Goal: Transaction & Acquisition: Download file/media

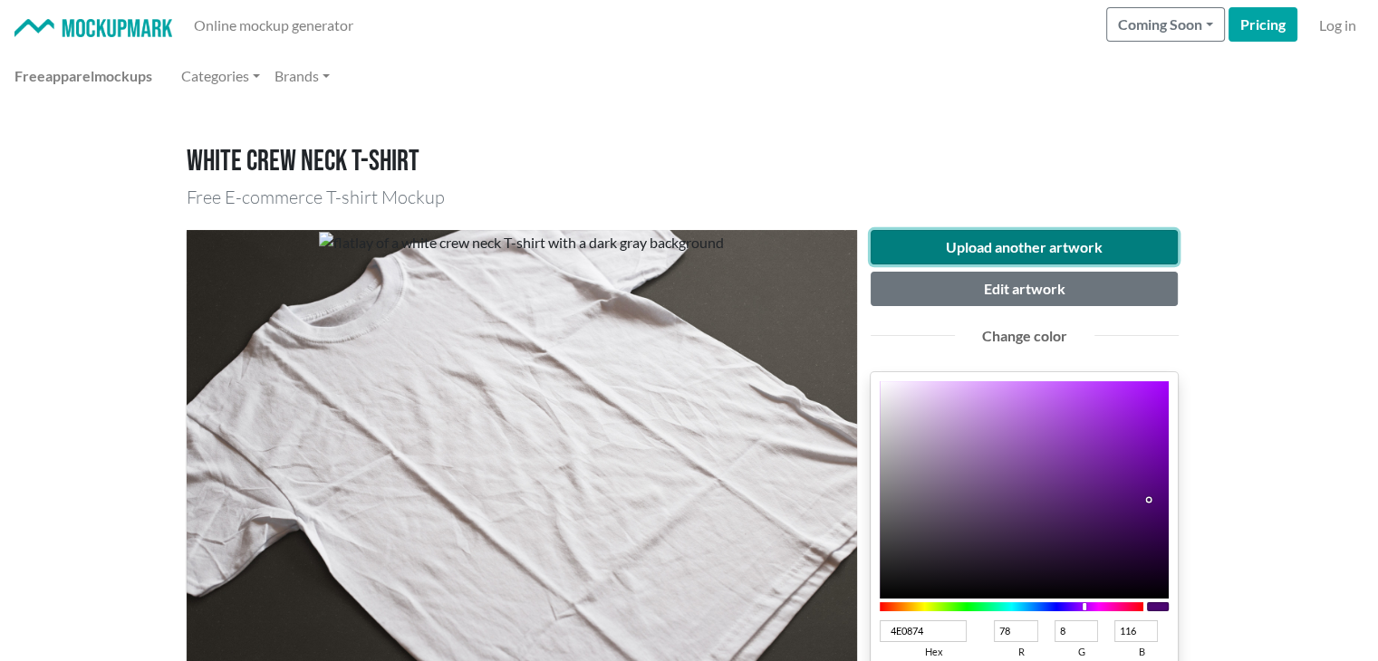
click at [970, 253] on button "Upload another artwork" at bounding box center [1025, 247] width 308 height 34
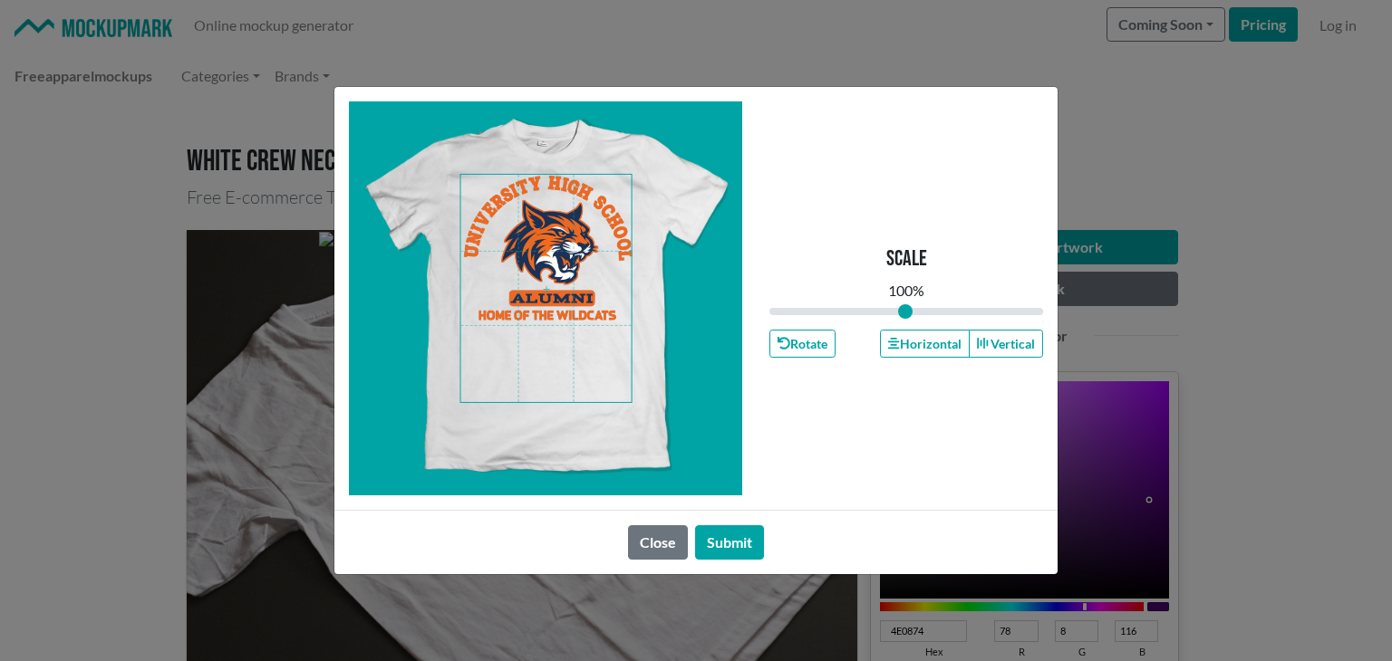
click at [550, 315] on span at bounding box center [546, 288] width 170 height 227
click at [916, 344] on button "Horizontal" at bounding box center [924, 344] width 89 height 28
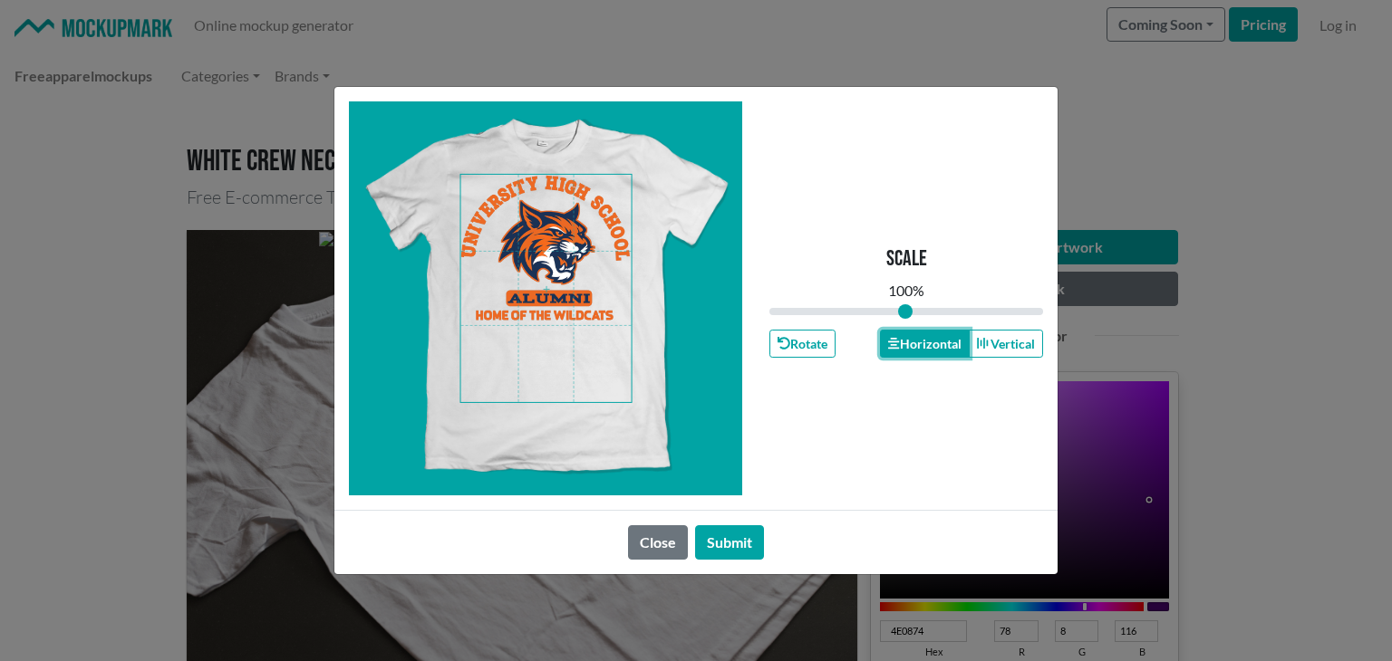
click at [916, 344] on button "Horizontal" at bounding box center [924, 344] width 89 height 28
click at [713, 545] on button "Submit" at bounding box center [729, 543] width 69 height 34
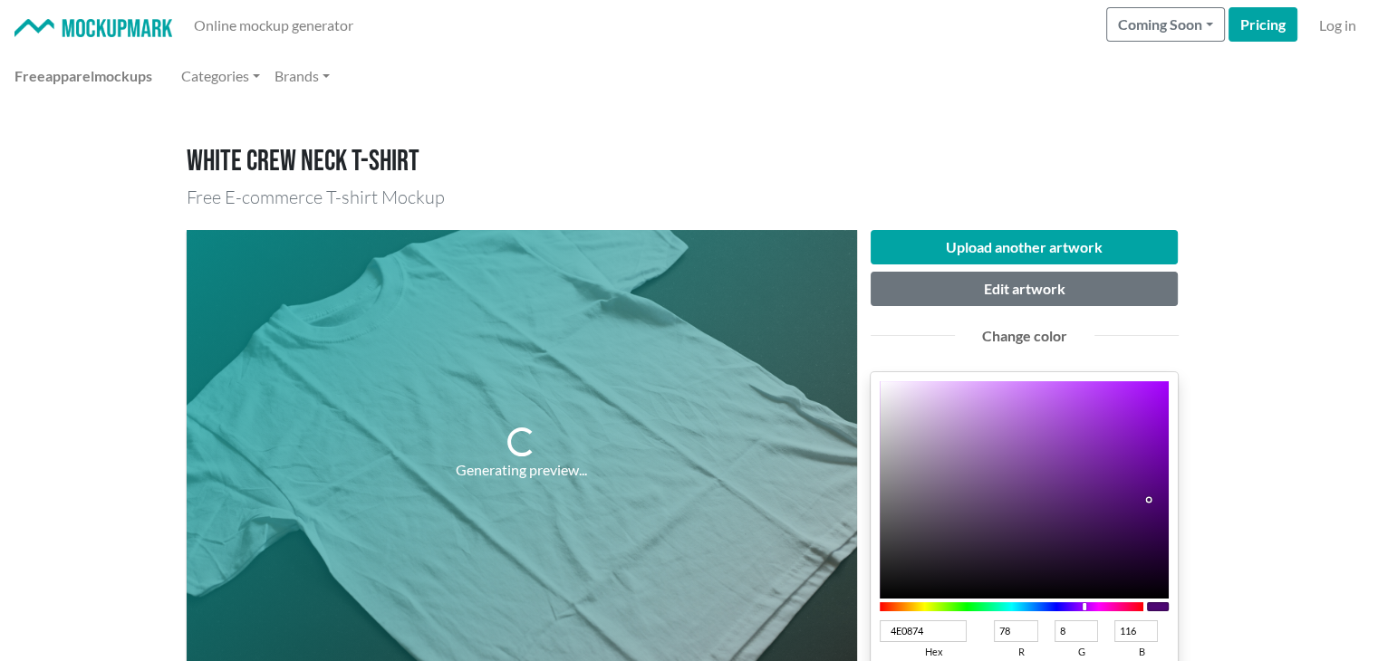
scroll to position [302, 0]
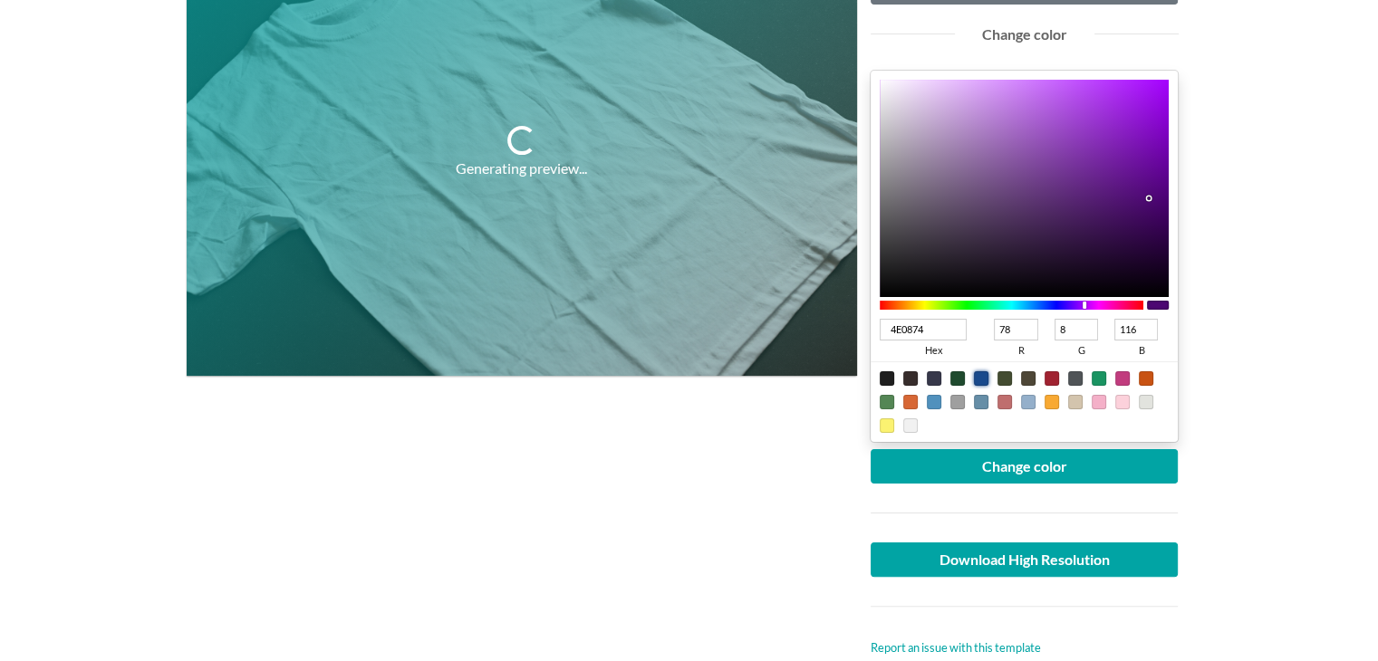
click at [979, 378] on div at bounding box center [981, 379] width 14 height 14
type input "18498C"
type input "24"
type input "73"
type input "140"
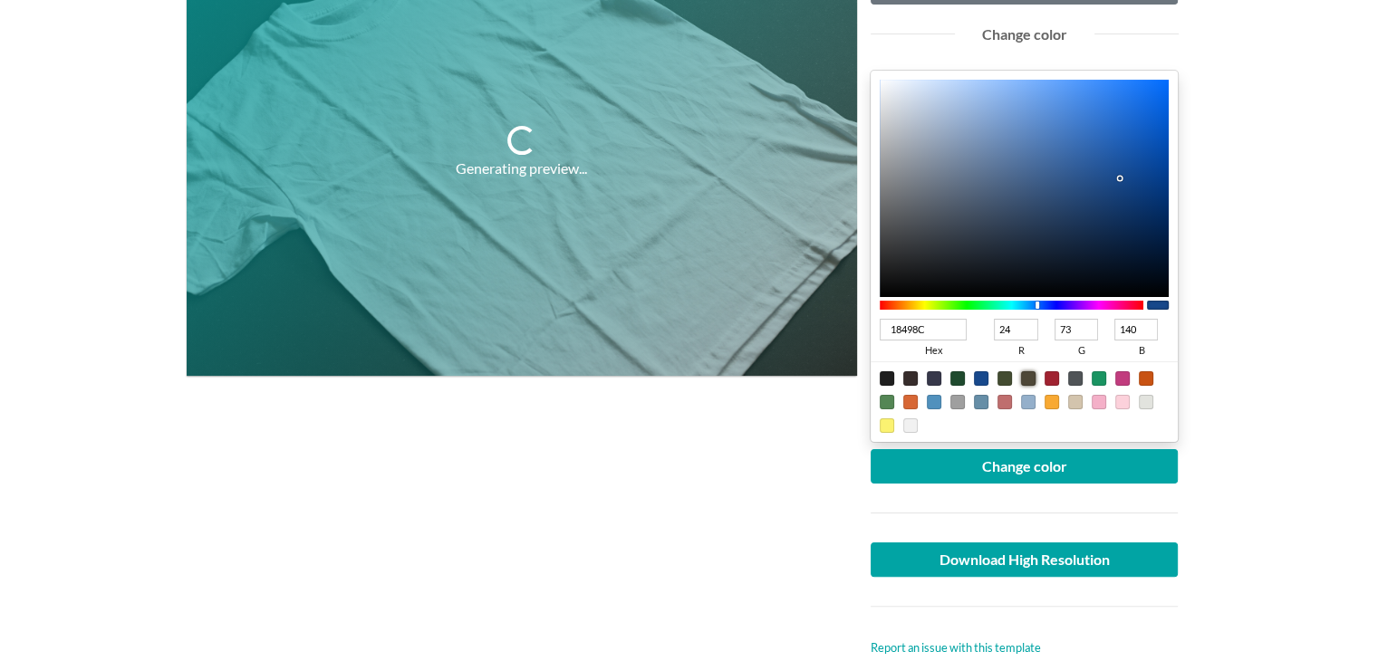
click at [1021, 372] on div at bounding box center [1028, 379] width 14 height 14
type input "4E4737"
type input "78"
type input "71"
type input "55"
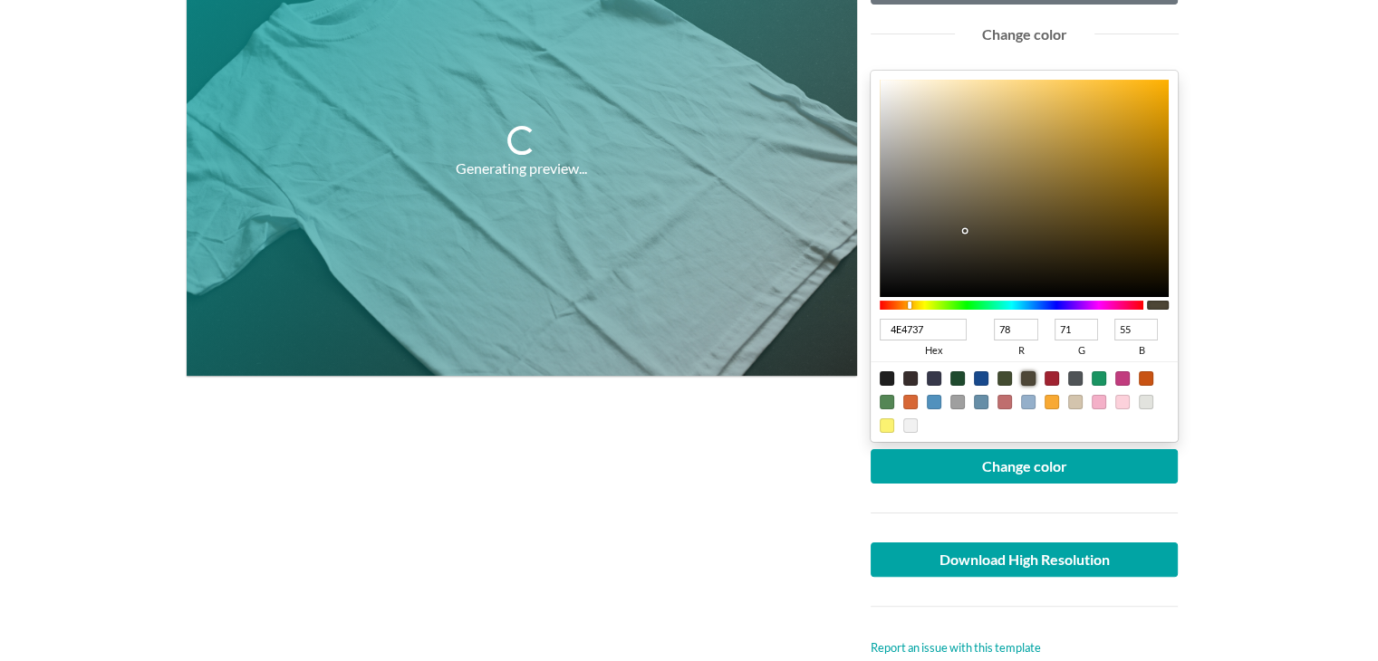
click at [911, 381] on div at bounding box center [910, 379] width 14 height 14
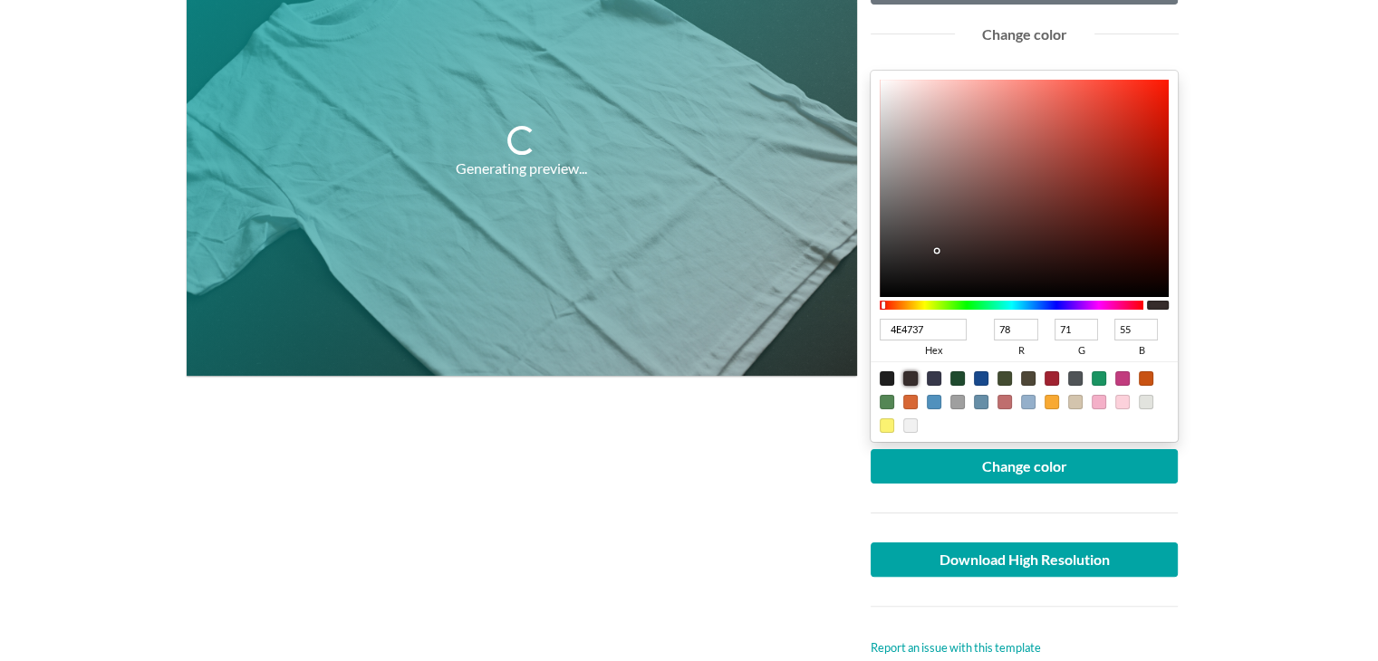
type input "372D2C"
type input "55"
type input "45"
type input "44"
click at [888, 373] on div at bounding box center [887, 379] width 14 height 14
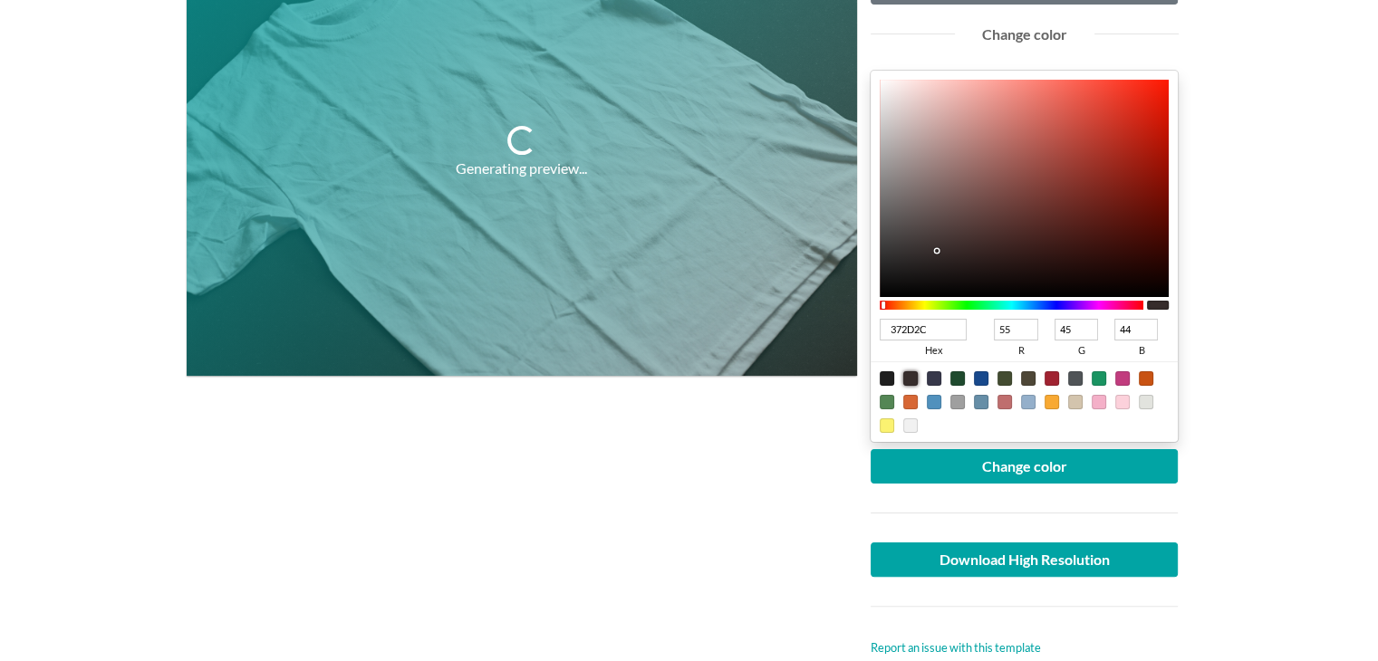
type input "1F1F1F"
type input "31"
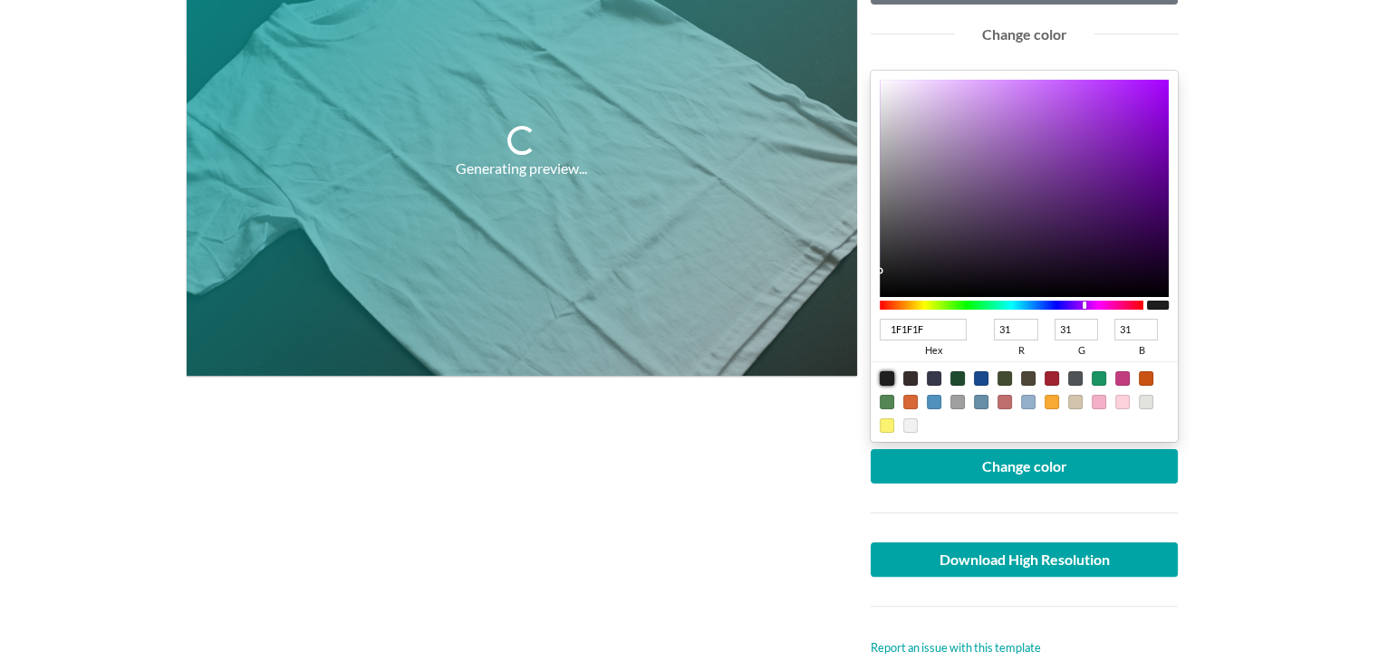
click at [917, 373] on div at bounding box center [910, 379] width 14 height 14
type input "372D2C"
type input "55"
type input "45"
type input "44"
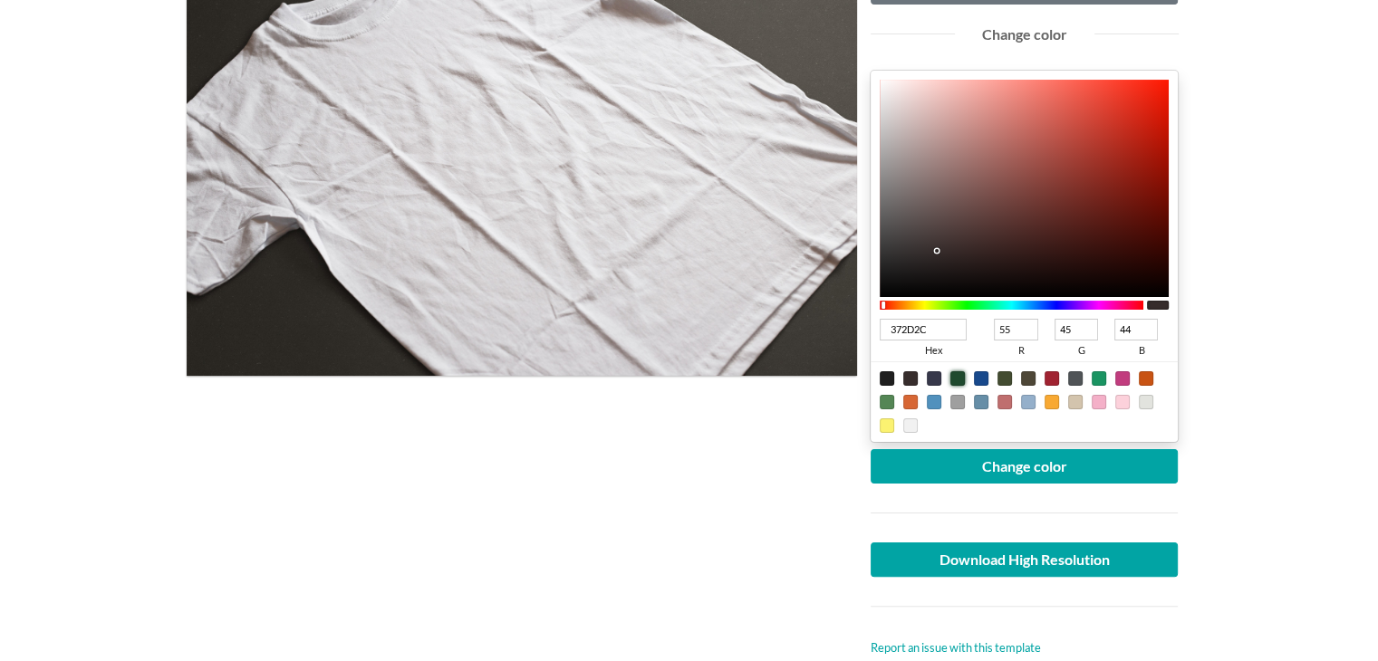
click at [958, 372] on div at bounding box center [958, 379] width 14 height 14
type input "1F4A2E"
type input "31"
type input "74"
type input "46"
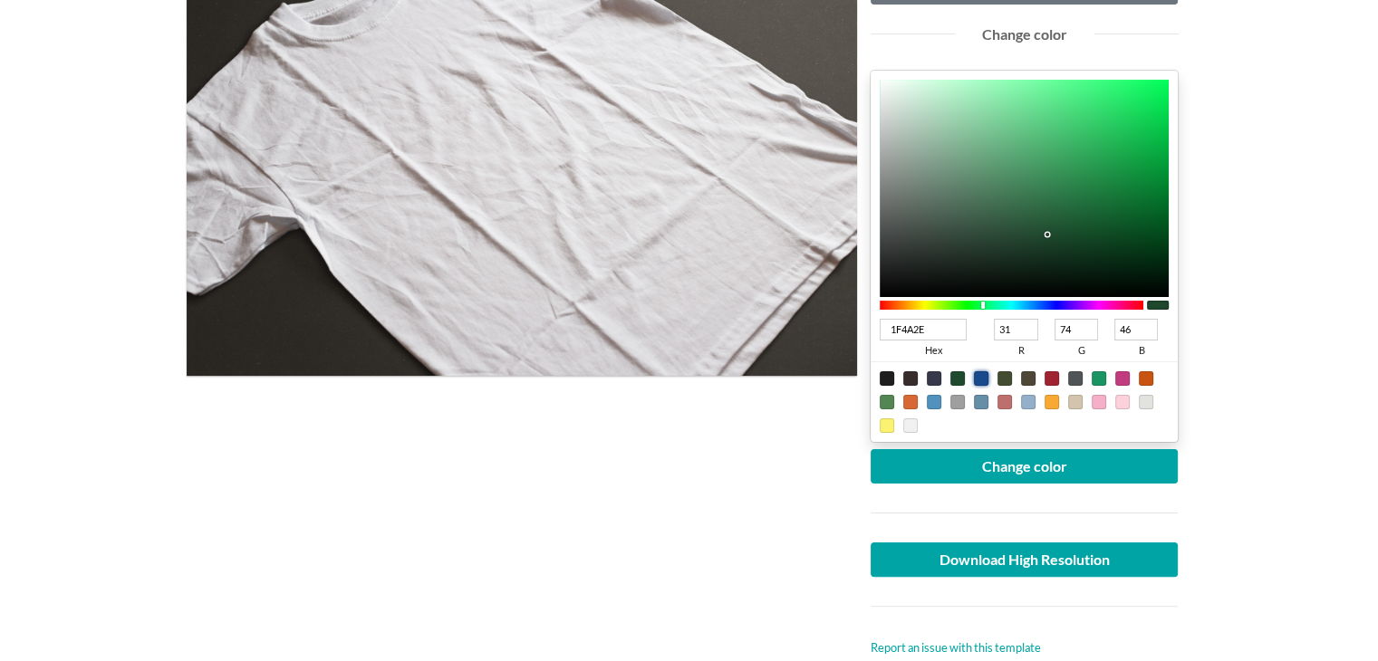
click at [982, 372] on div at bounding box center [981, 379] width 14 height 14
type input "18498C"
type input "24"
type input "73"
type input "140"
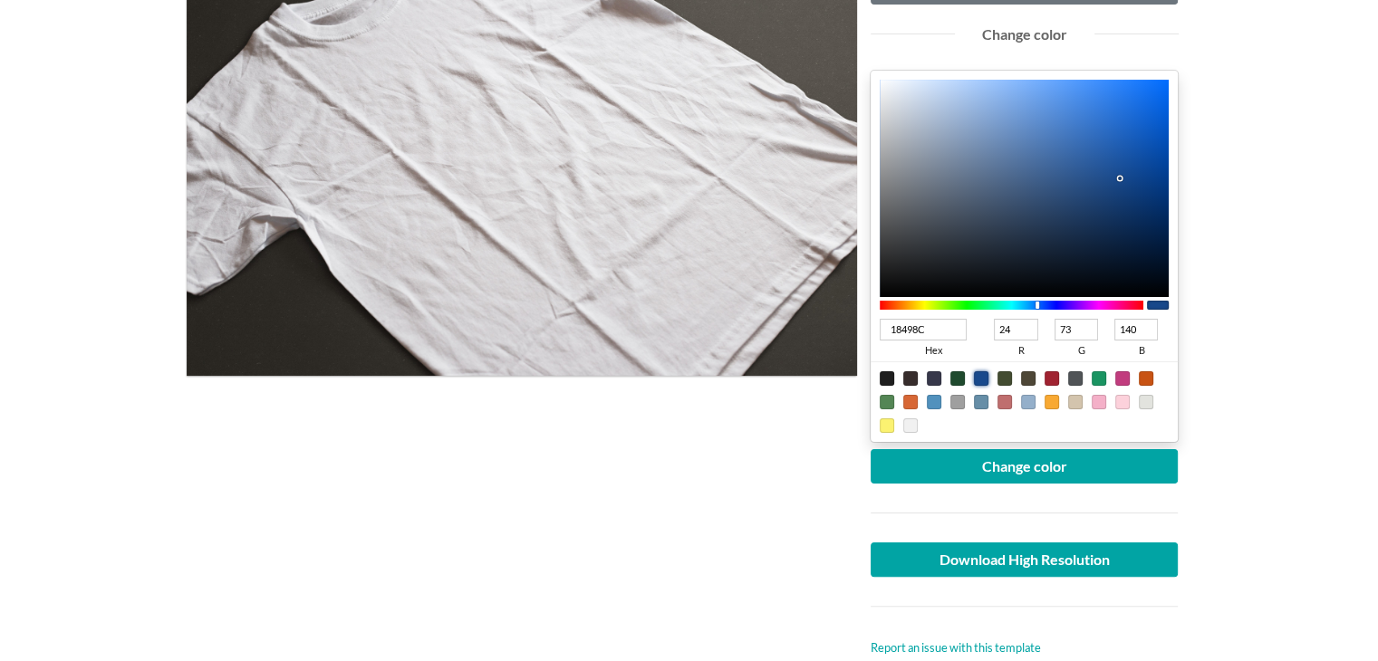
type input "2257A0"
type input "34"
type input "87"
type input "160"
type input "21569E"
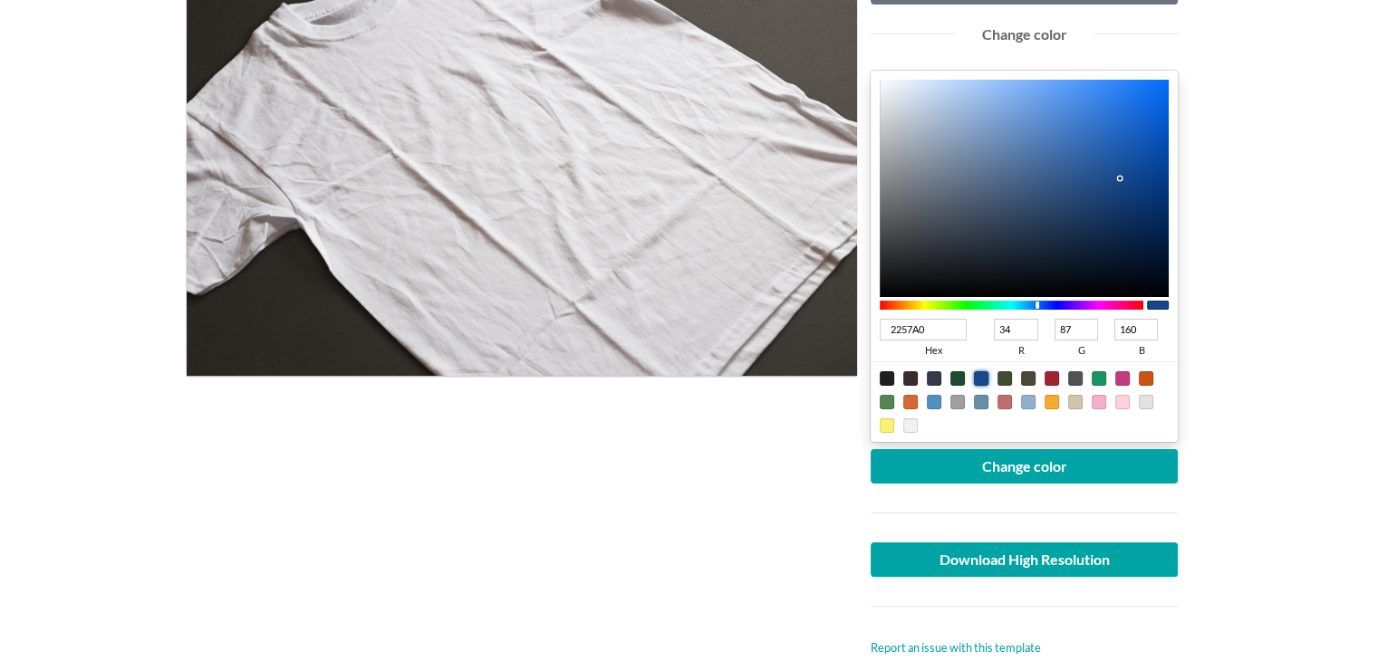
type input "33"
type input "86"
type input "158"
type input "20559D"
type input "32"
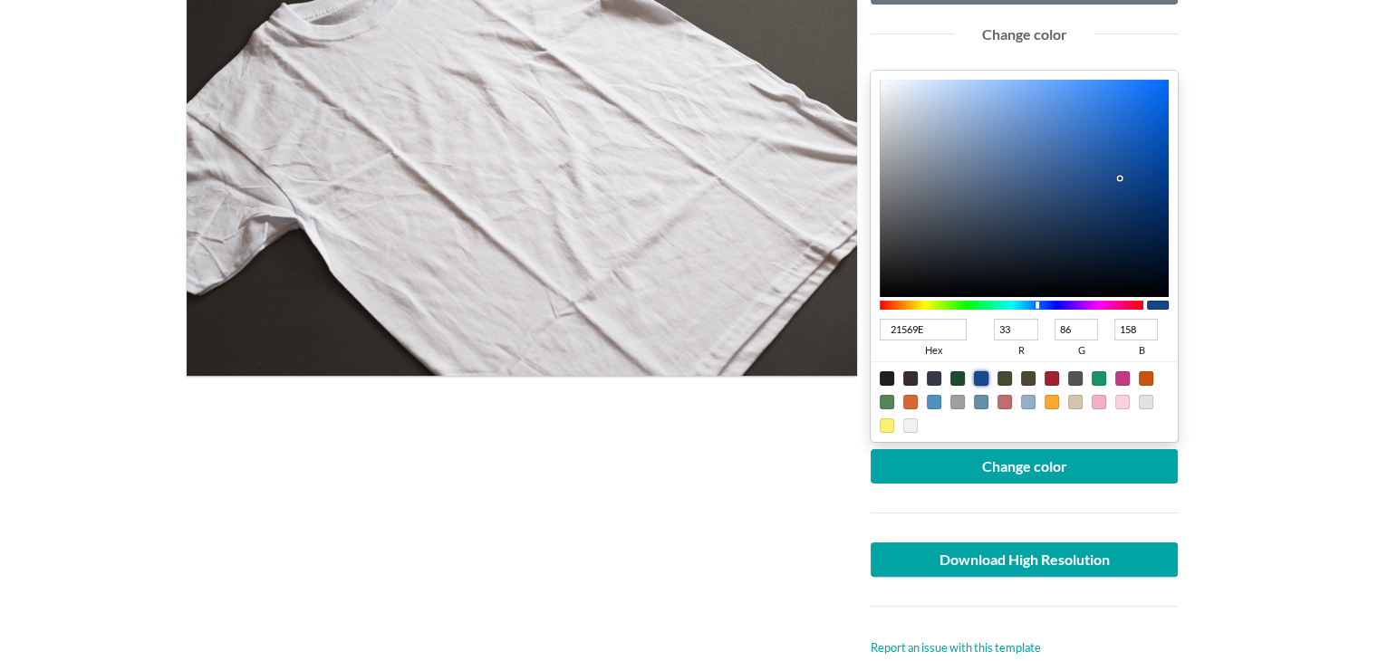
type input "85"
type input "157"
type input "1A4C90"
type input "26"
type input "76"
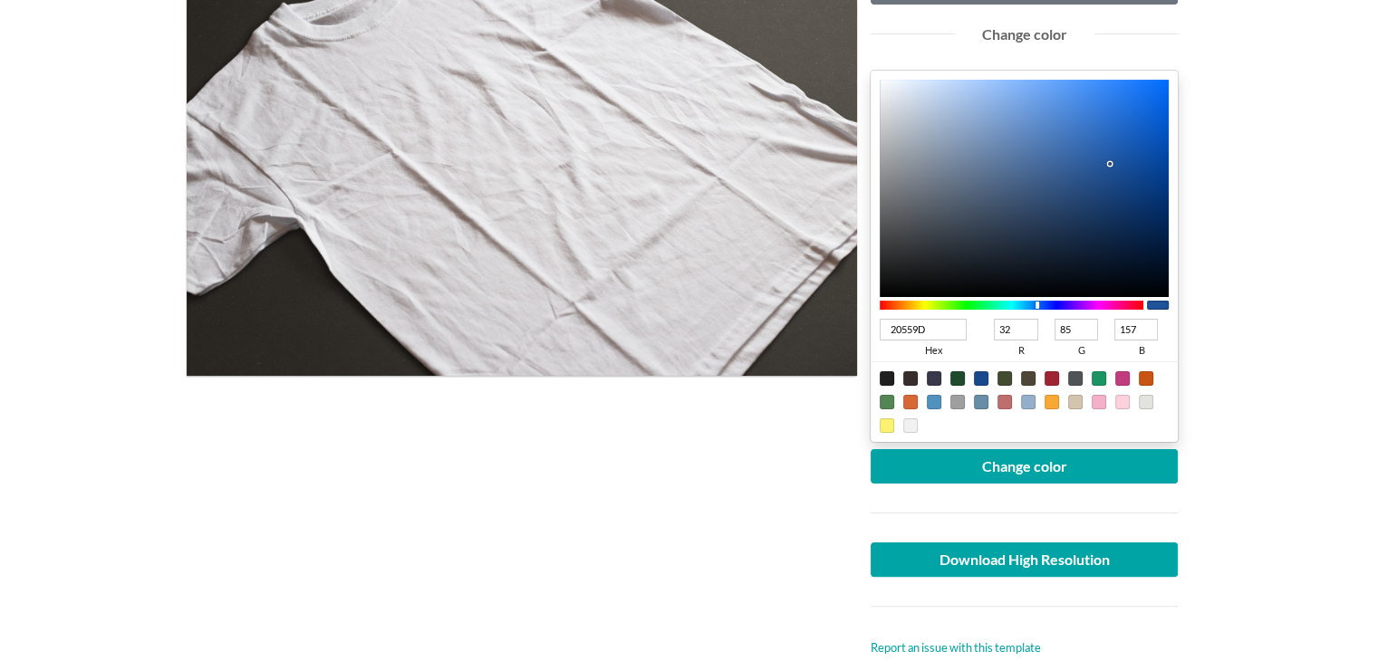
type input "144"
type input "174787"
type input "23"
type input "71"
type input "135"
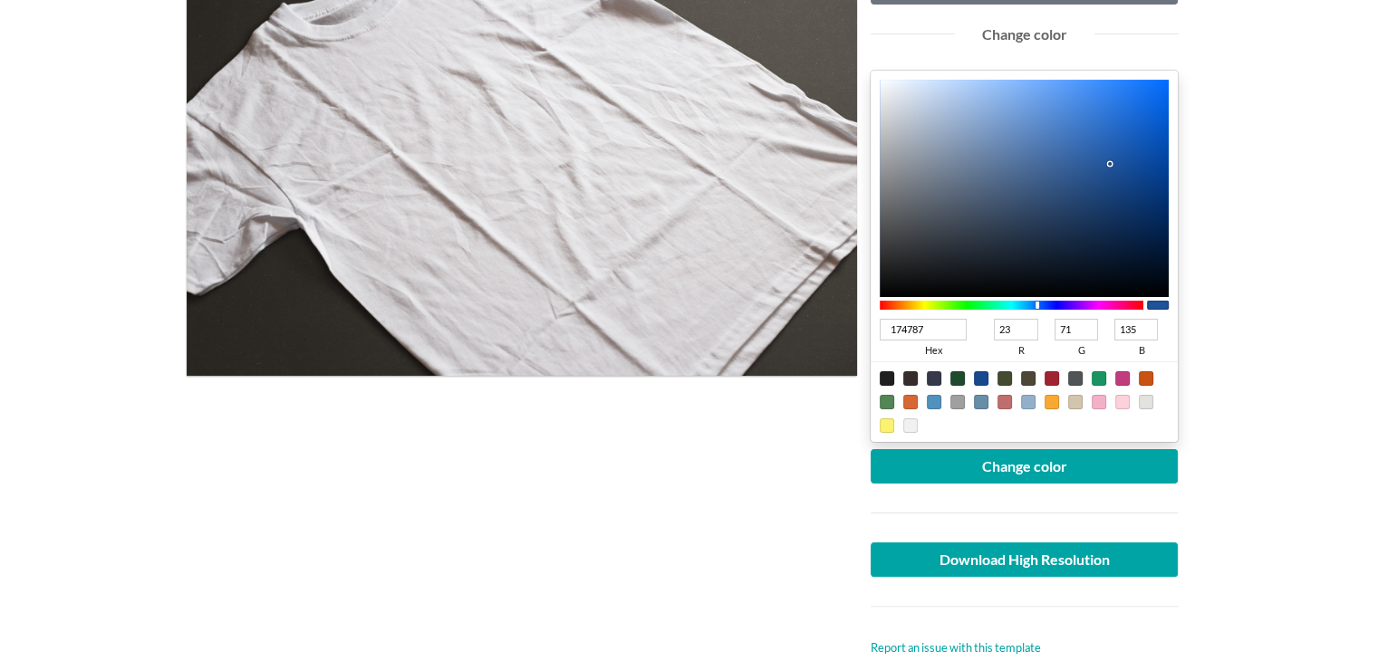
type input "14427F"
type input "20"
type input "66"
type input "127"
type input "123E78"
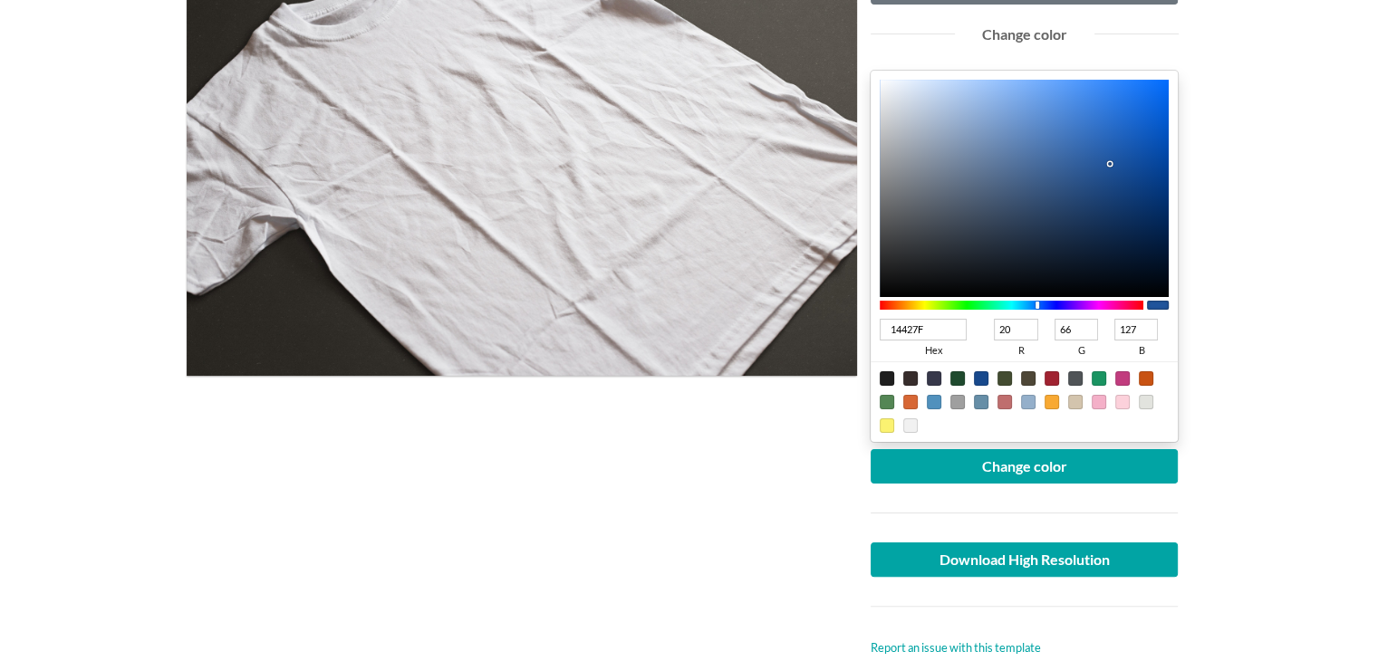
type input "18"
type input "62"
type input "120"
type input "0F386E"
type input "15"
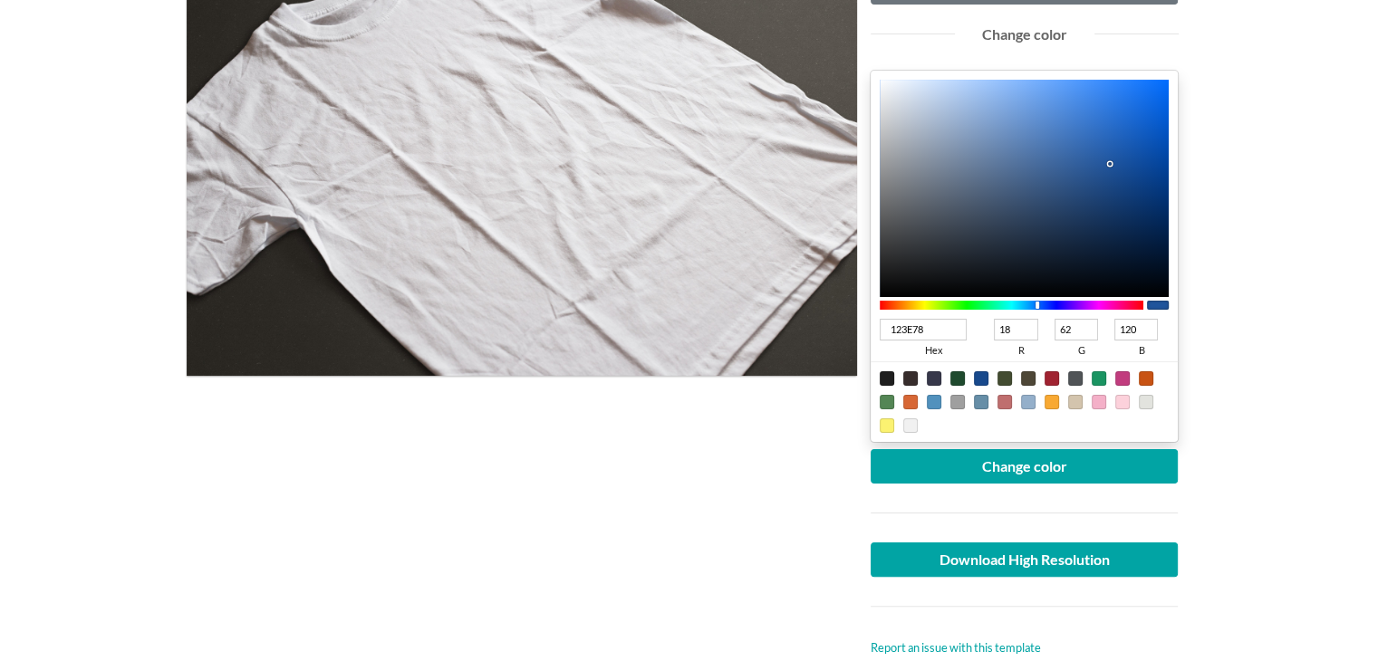
type input "56"
type input "110"
type input "0D3365"
type input "13"
type input "51"
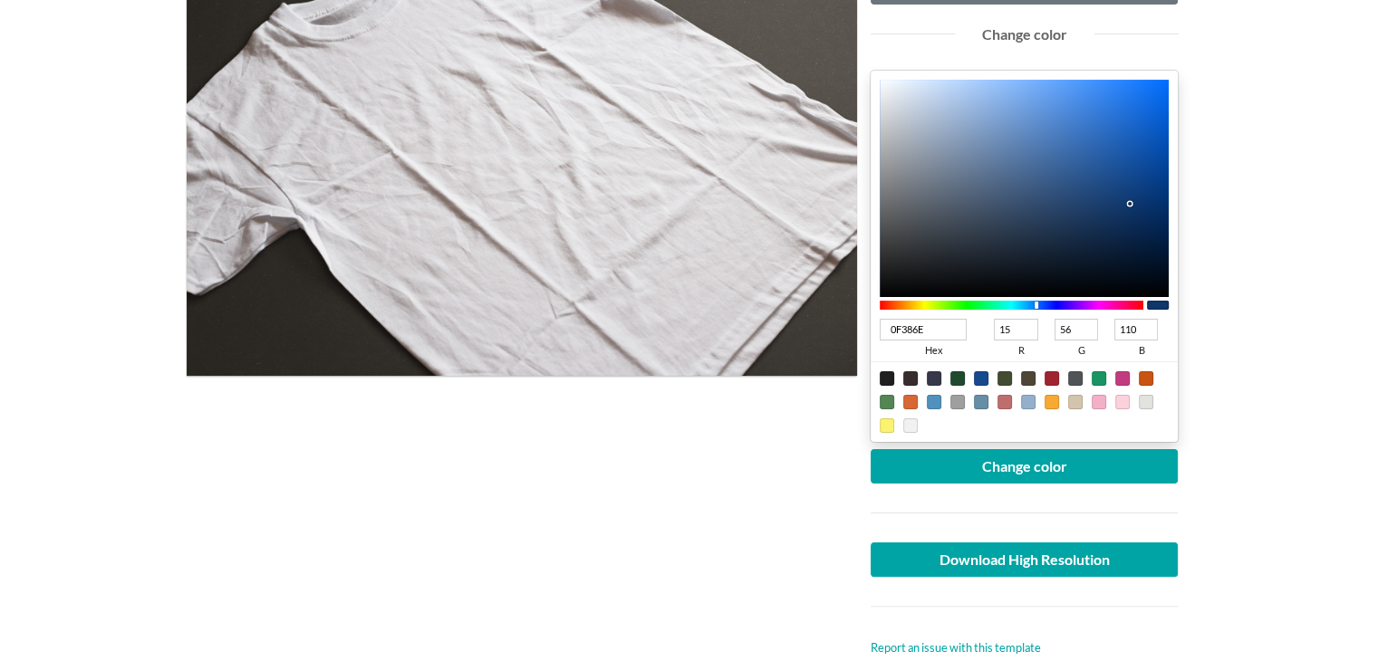
type input "101"
type input "0A2E5E"
type input "10"
type input "46"
type input "94"
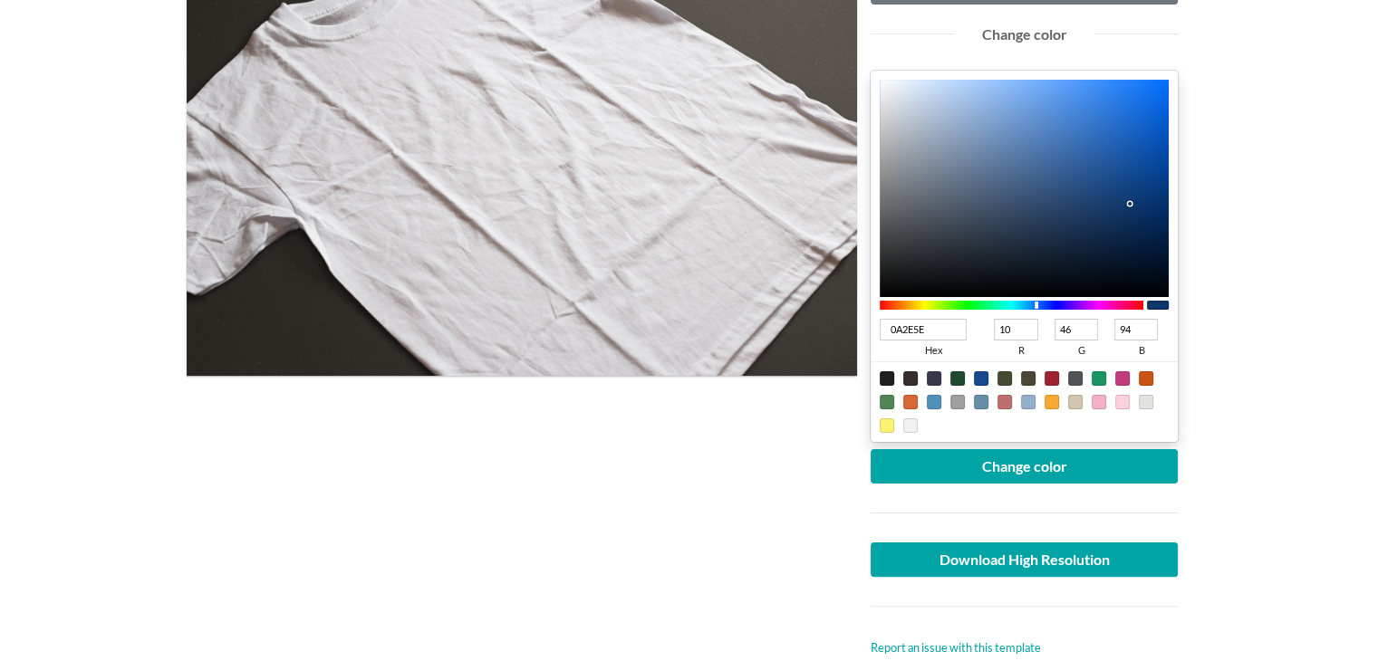
type input "062A59"
type input "6"
type input "42"
type input "89"
type input "042856"
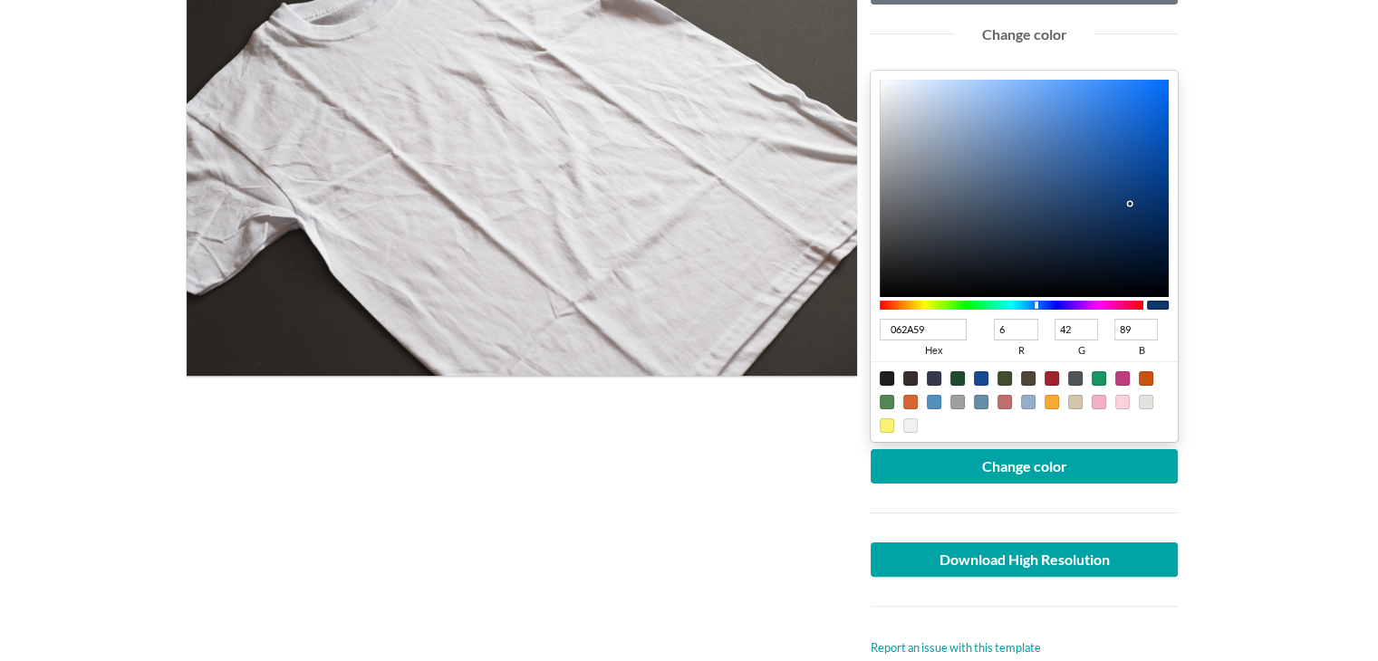
type input "4"
type input "40"
type input "86"
type input "042754"
type input "39"
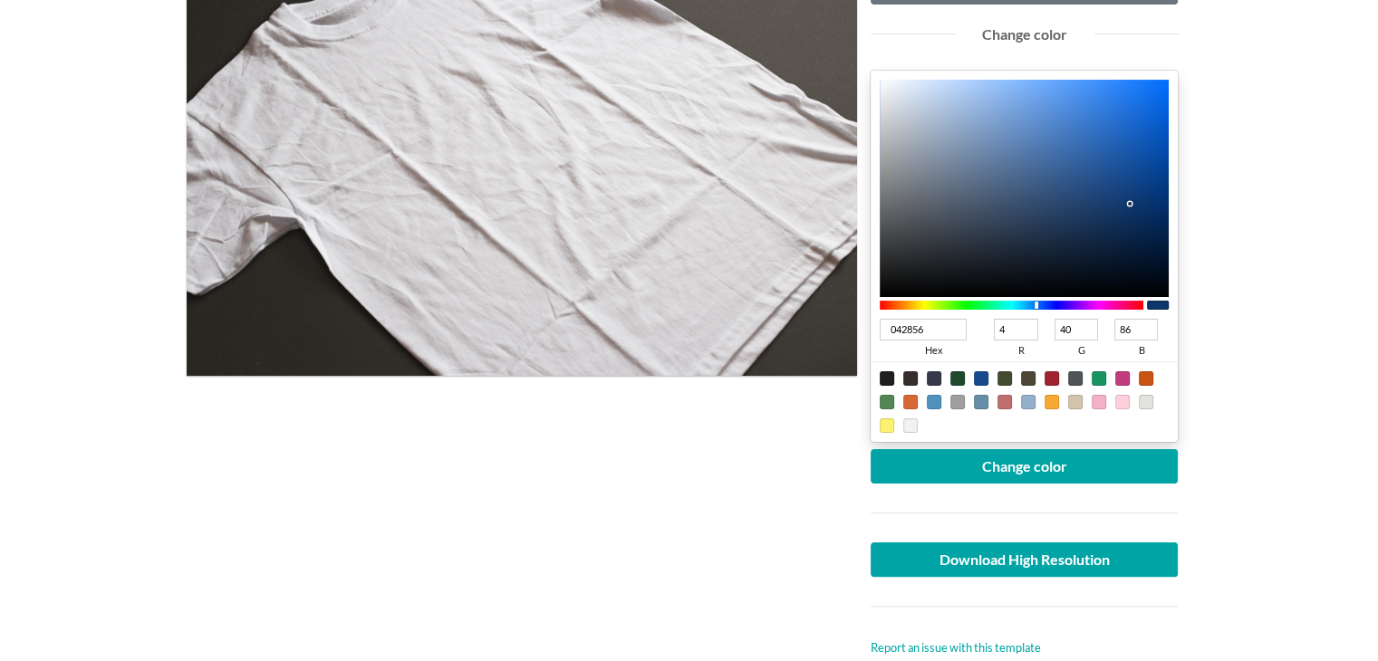
type input "84"
type input "012450"
type input "1"
type input "36"
type input "80"
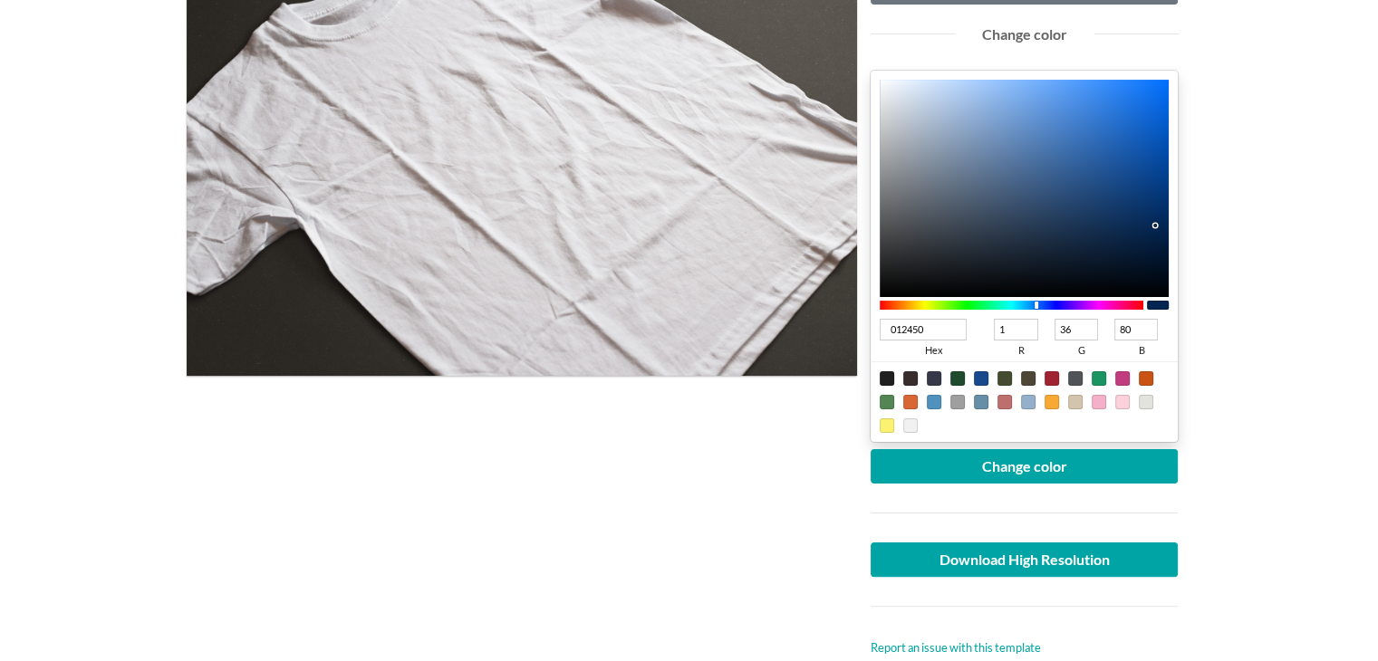
type input "00224C"
type input "0"
type input "34"
type input "76"
type input "00214A"
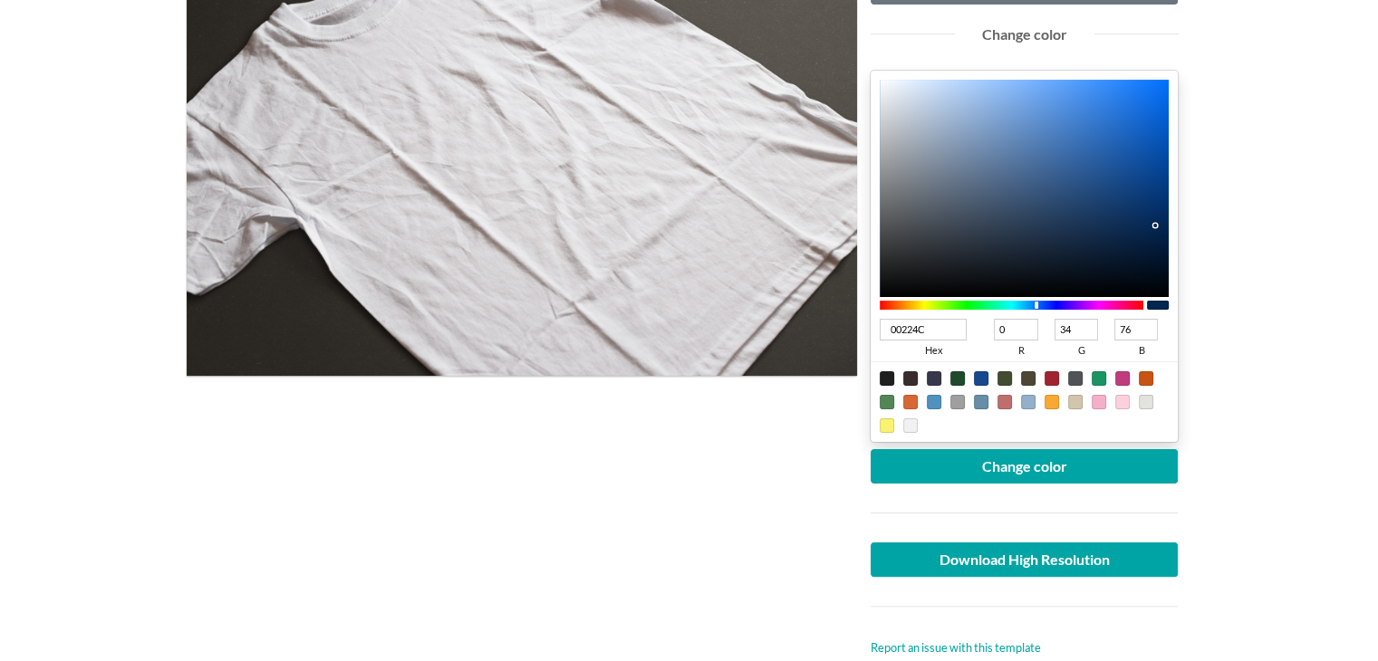
type input "33"
type input "74"
type input "002048"
type input "32"
type input "72"
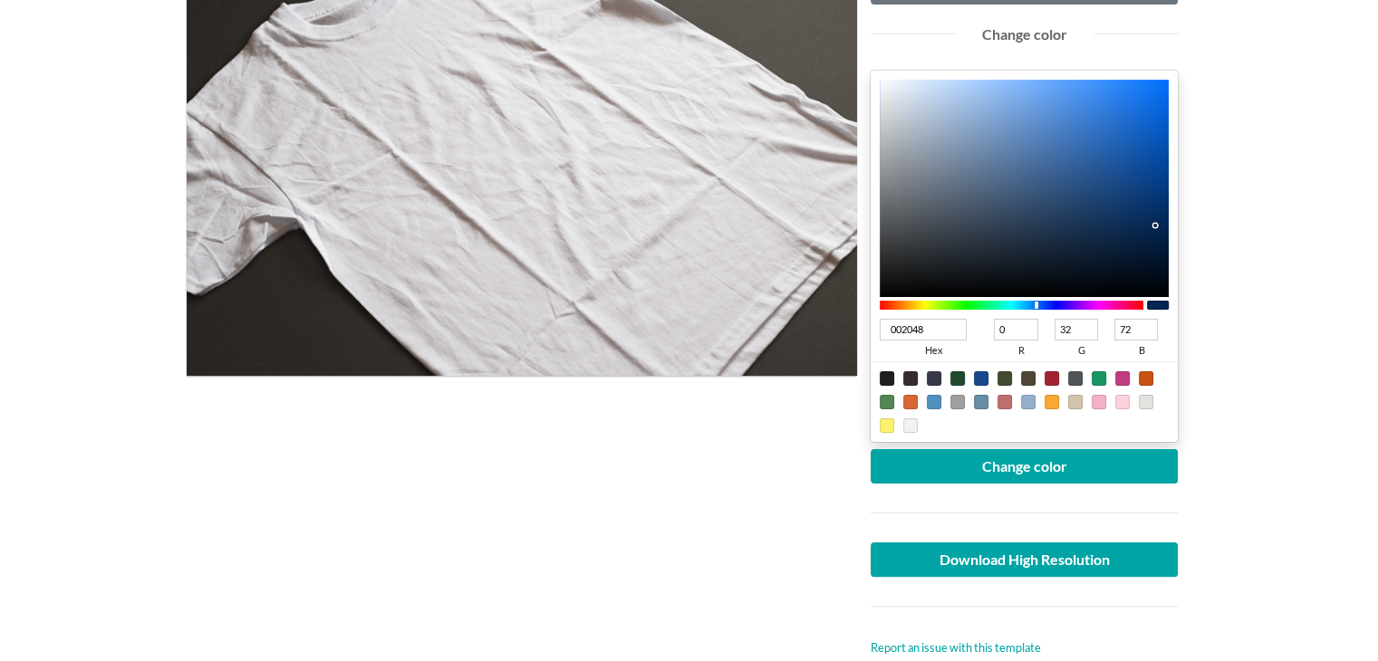
type input "001F45"
type input "31"
type input "69"
type input "001F44"
type input "68"
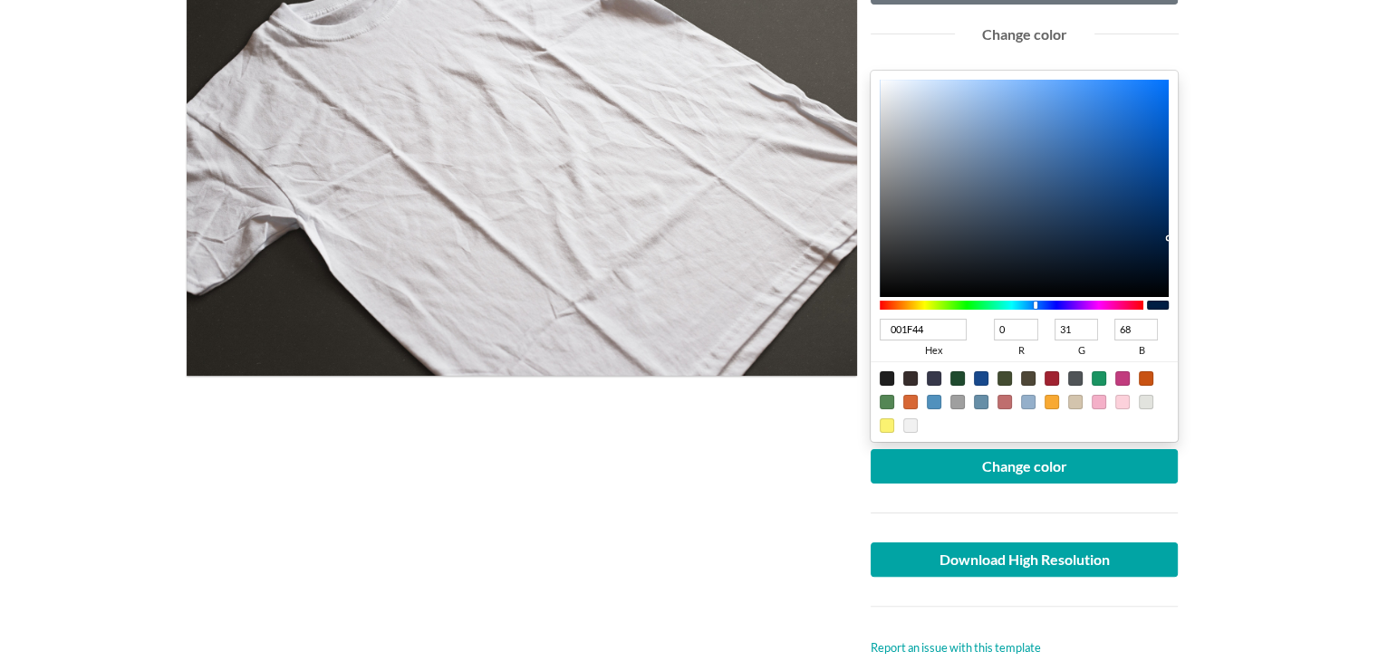
type input "001E42"
type input "30"
type input "66"
type input "001D40"
type input "29"
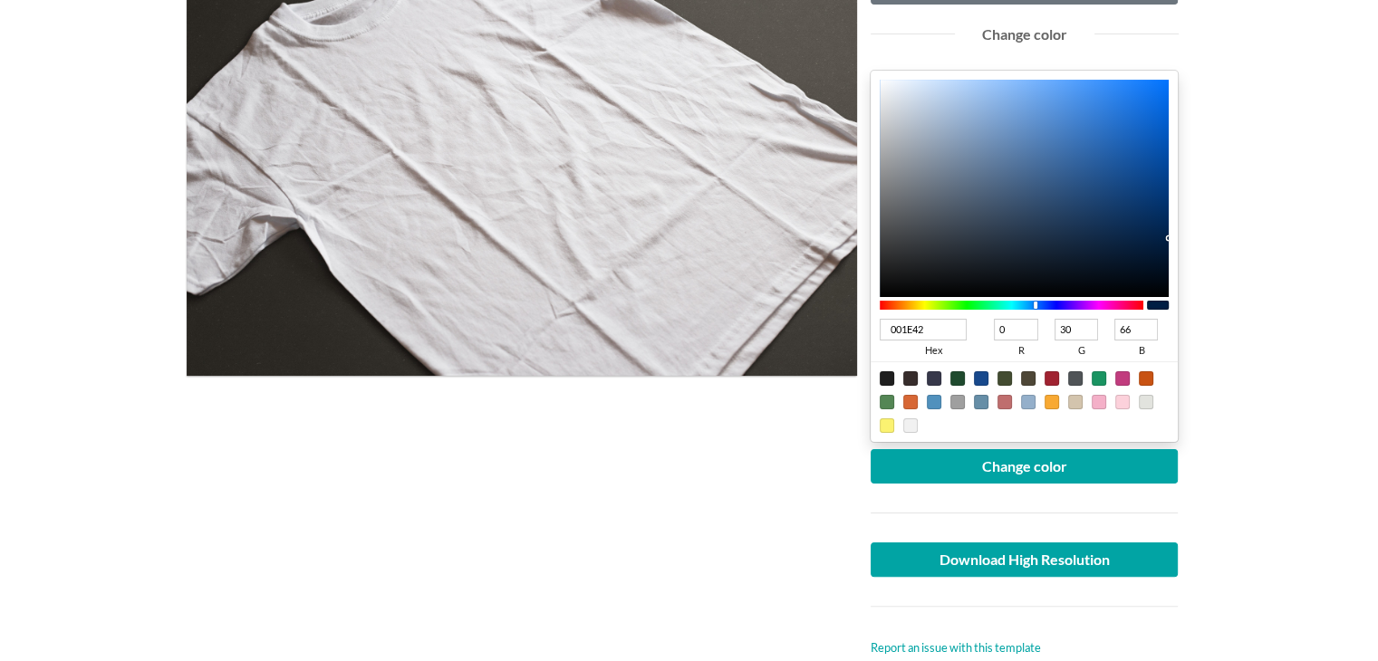
type input "64"
type input "001D3F"
type input "63"
type input "001C3C"
type input "28"
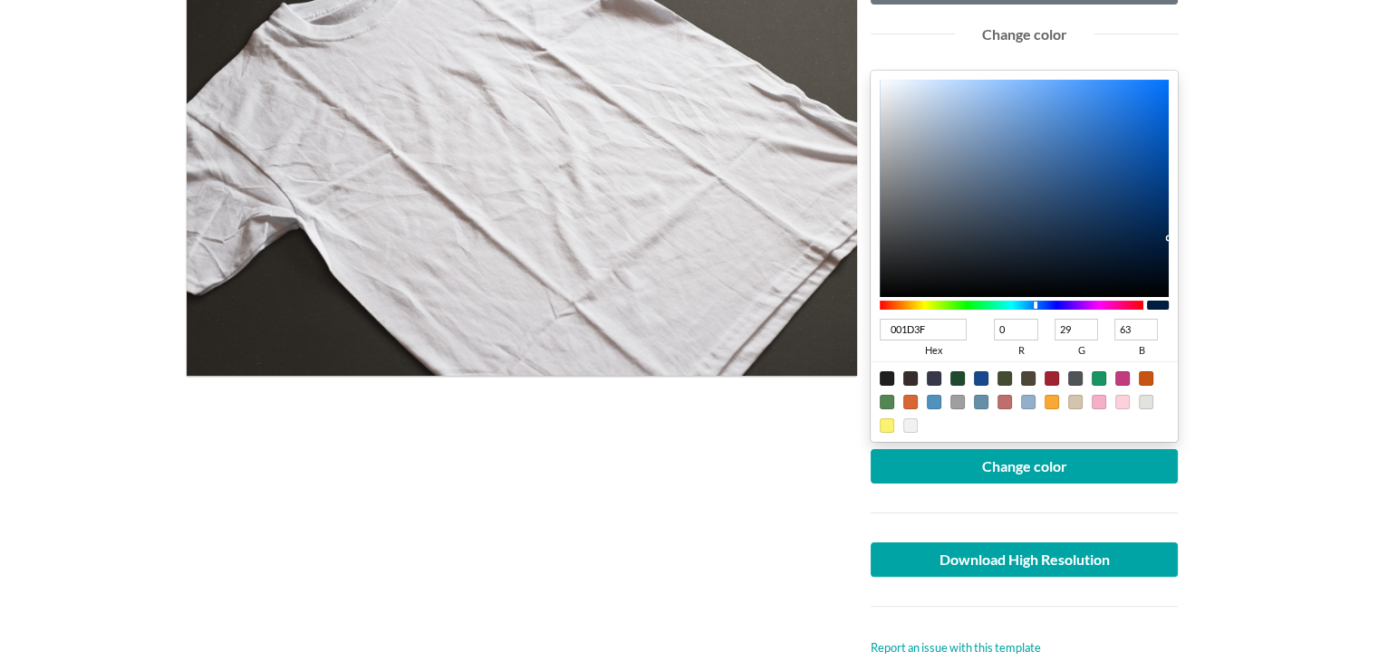
type input "60"
type input "001B3B"
type input "27"
type input "59"
type input "001A3A"
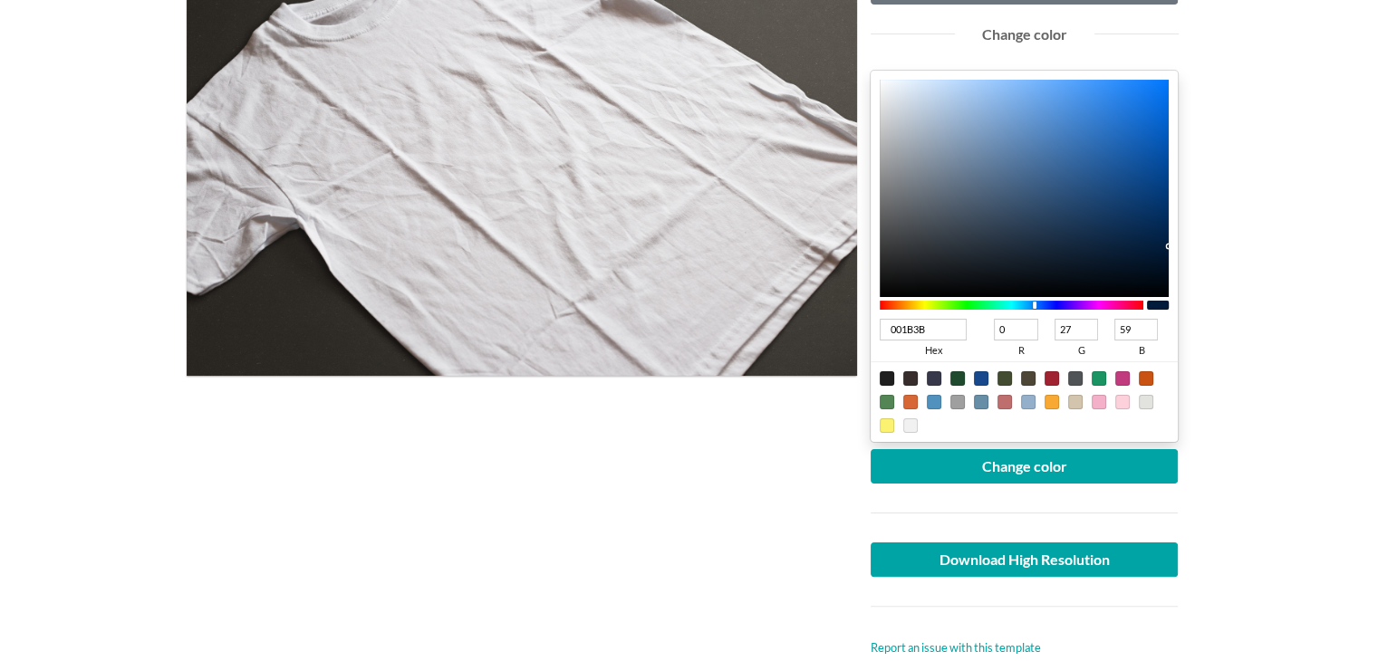
type input "26"
type input "58"
drag, startPoint x: 1107, startPoint y: 160, endPoint x: 1178, endPoint y: 247, distance: 112.1
click at [1178, 247] on div "001A3A hex 0 r 26 g 58 b 100 a" at bounding box center [1025, 257] width 308 height 372
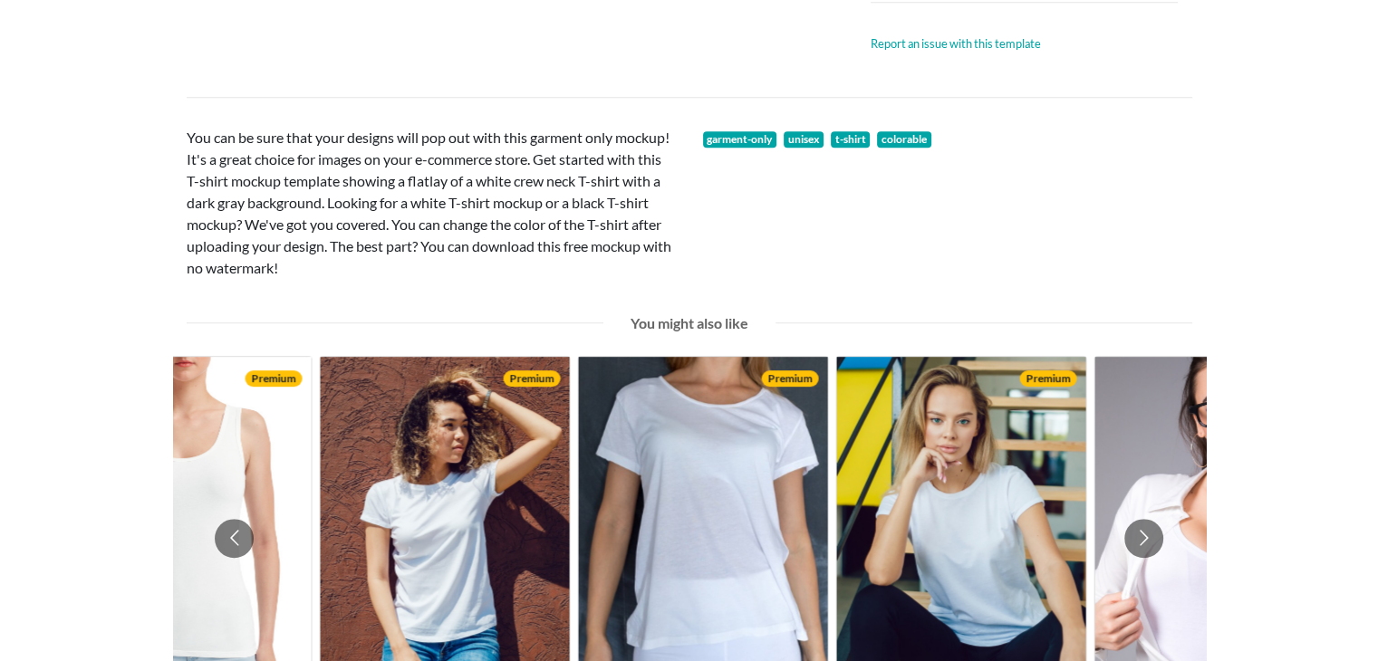
scroll to position [603, 0]
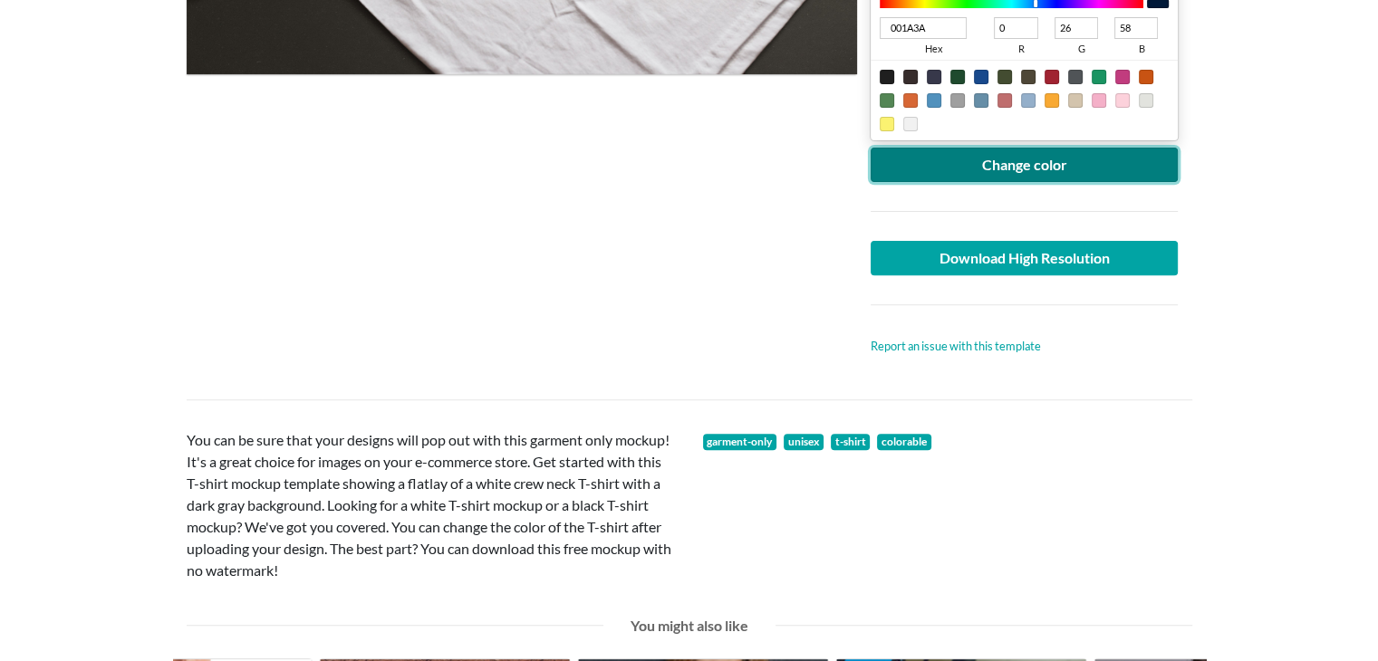
click at [1054, 177] on button "Change color" at bounding box center [1025, 165] width 308 height 34
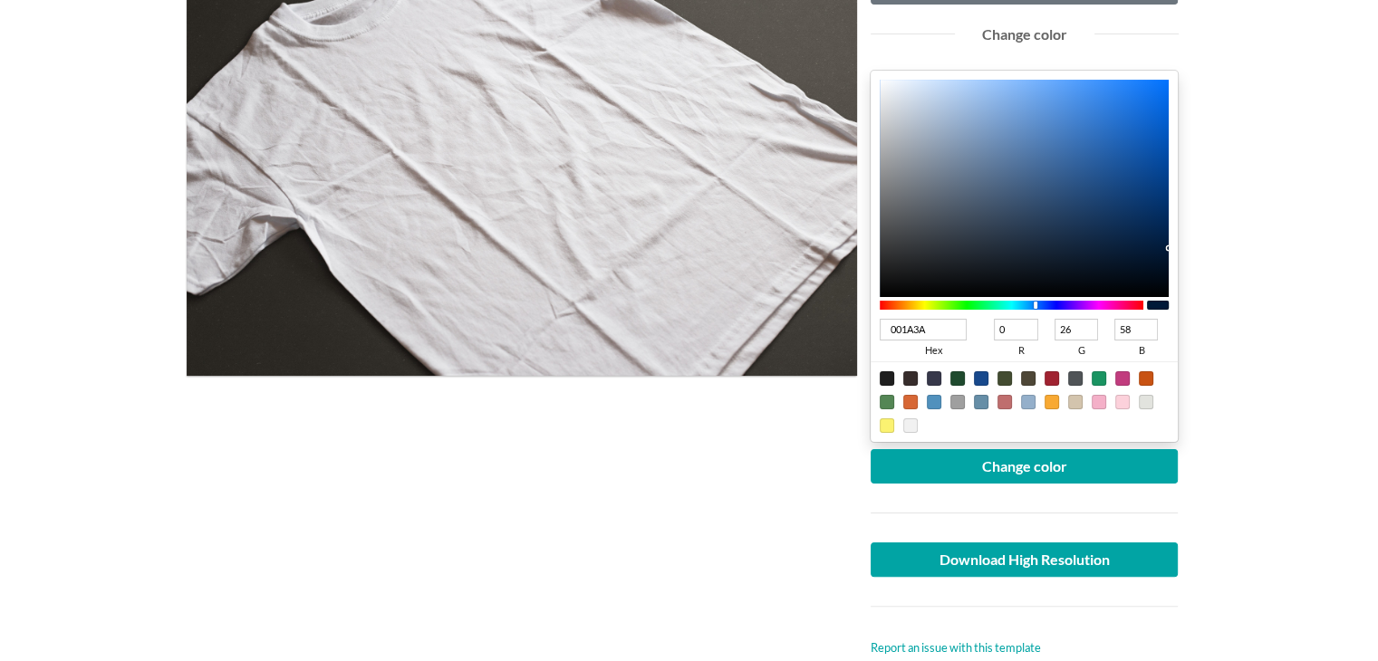
click at [1266, 222] on main "White crew neck T-shirt Free E-commerce T-shirt Mockup Upload another artwork E…" at bounding box center [689, 614] width 1378 height 1628
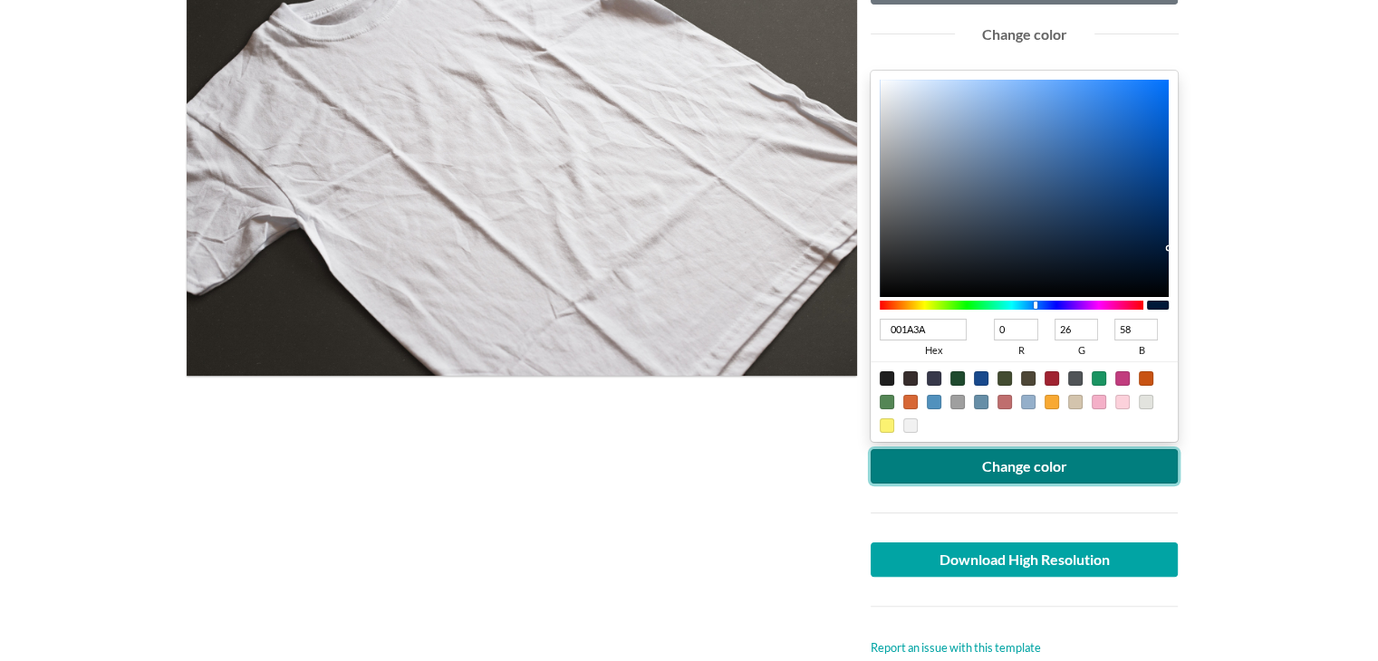
click at [1053, 468] on button "Change color" at bounding box center [1025, 466] width 308 height 34
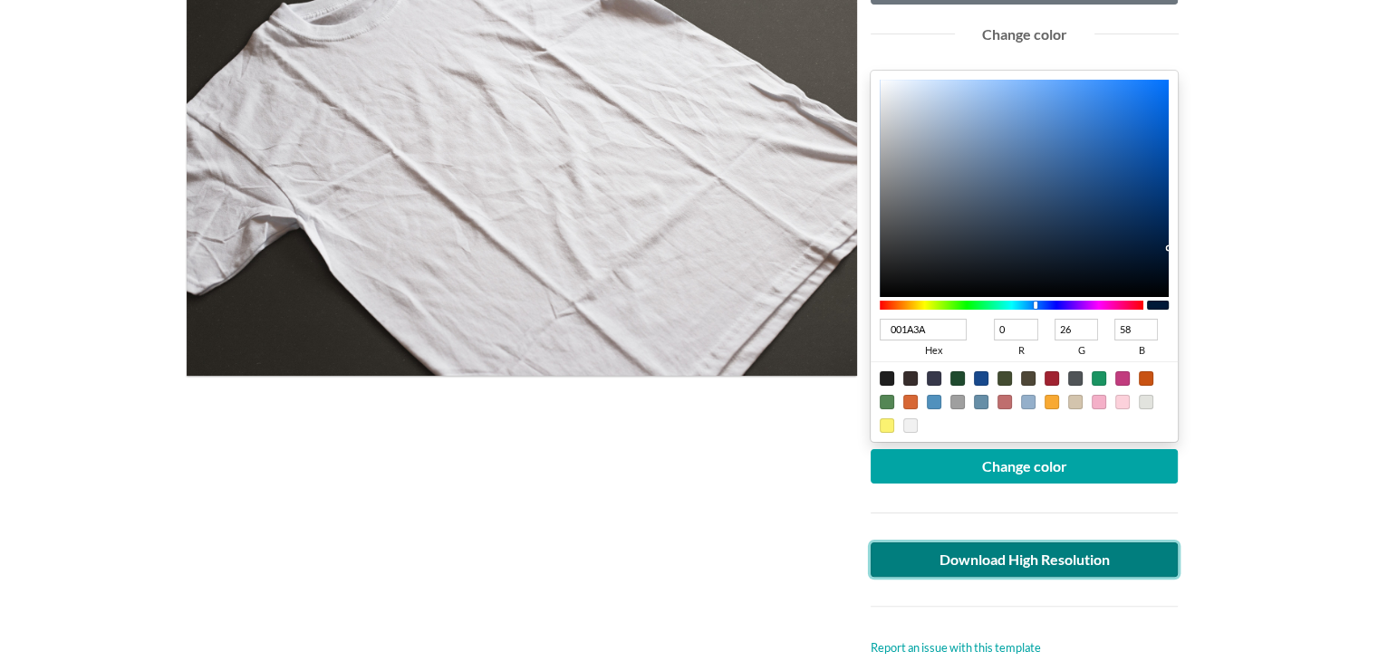
click at [951, 559] on link "Download High Resolution" at bounding box center [1025, 560] width 308 height 34
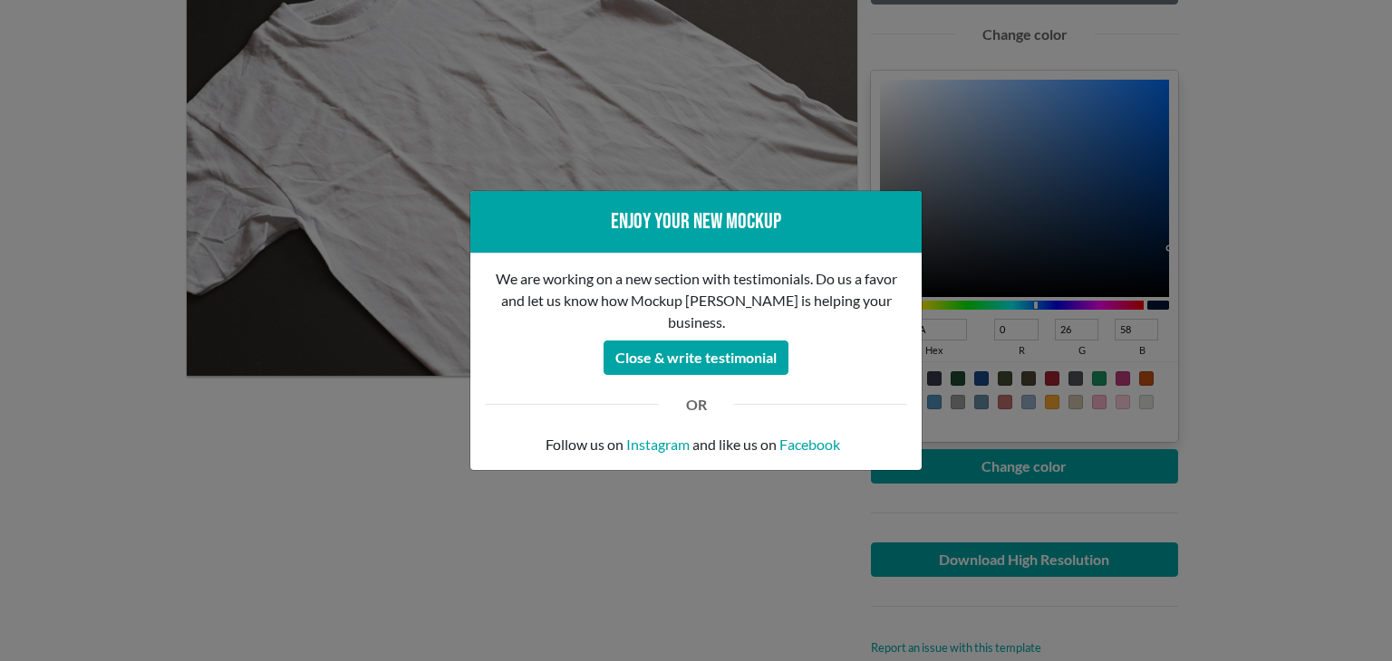
click at [113, 399] on div "Enjoy your new mockup We are working on a new section with testimonials. Do us …" at bounding box center [696, 330] width 1392 height 661
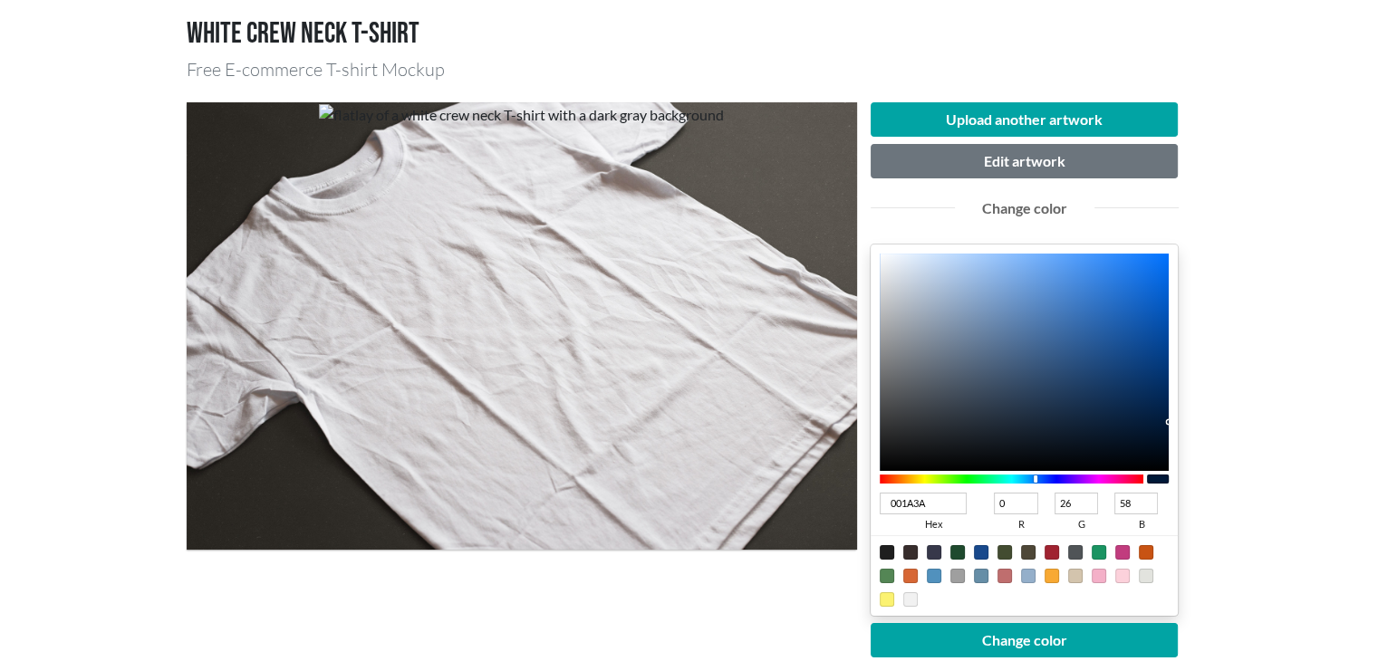
scroll to position [0, 0]
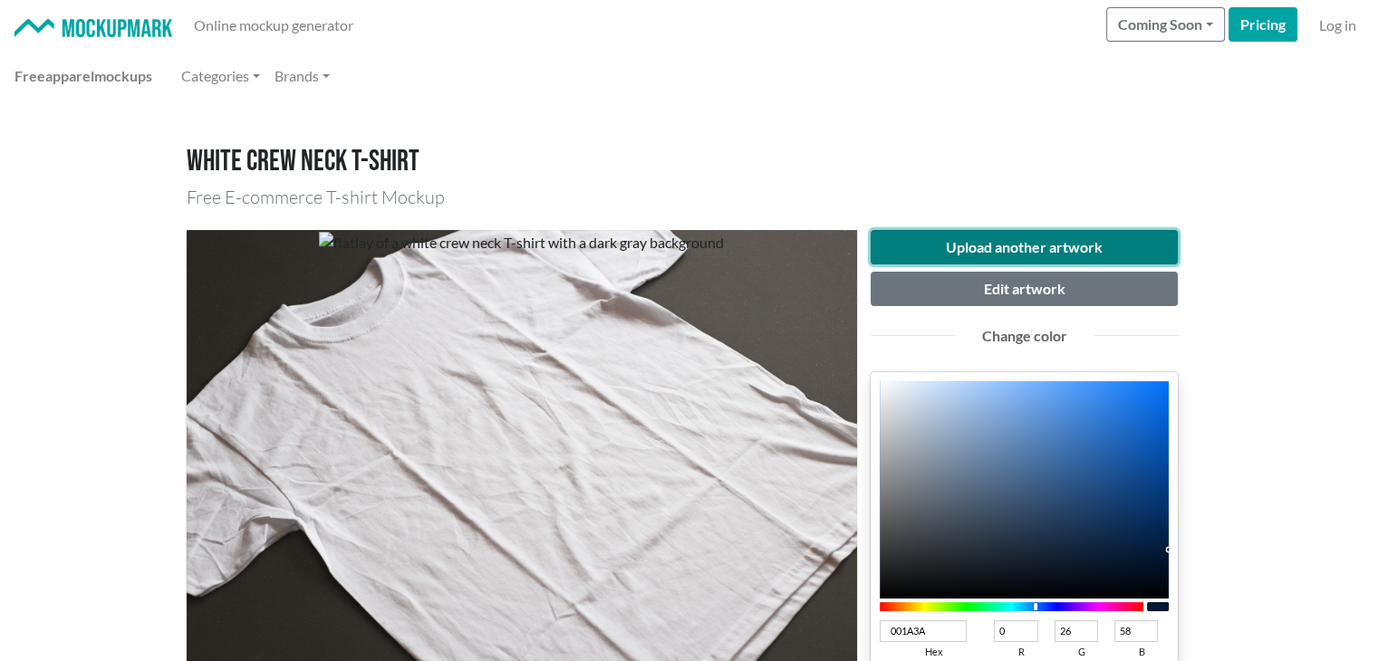
click at [1054, 240] on button "Upload another artwork" at bounding box center [1025, 247] width 308 height 34
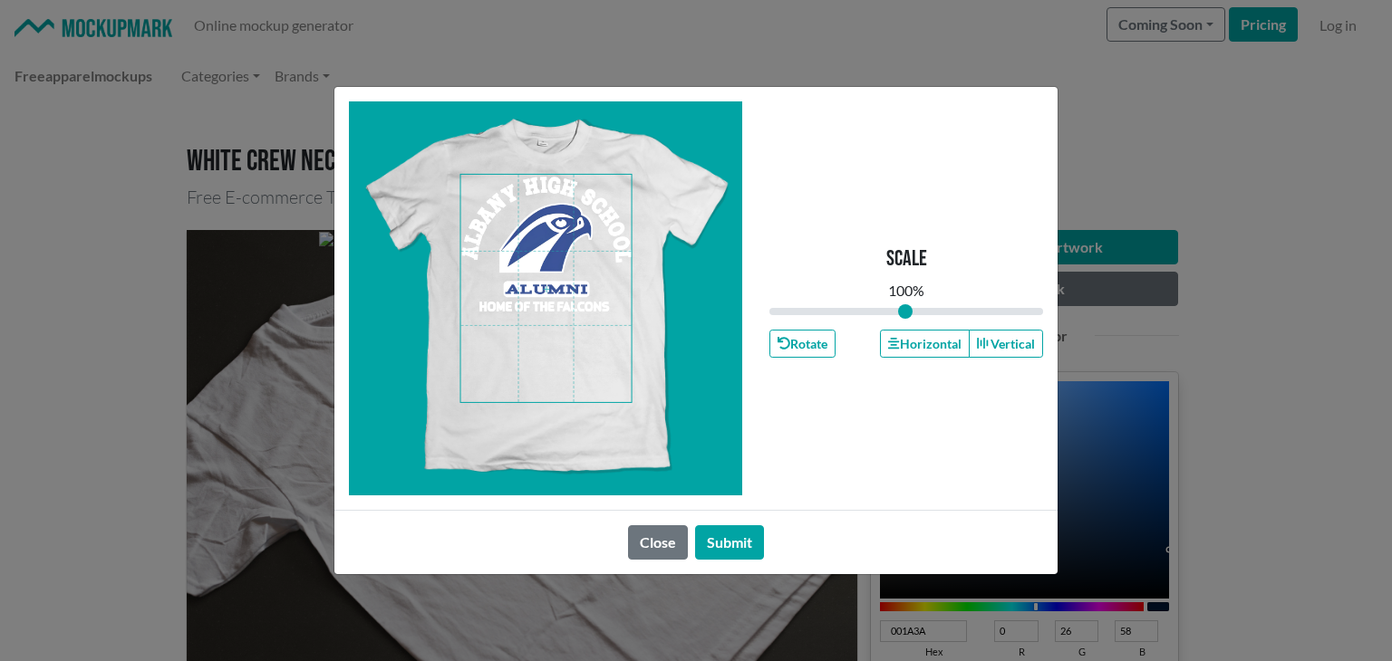
click at [518, 355] on span at bounding box center [546, 288] width 170 height 227
click at [942, 340] on button "Horizontal" at bounding box center [924, 344] width 89 height 28
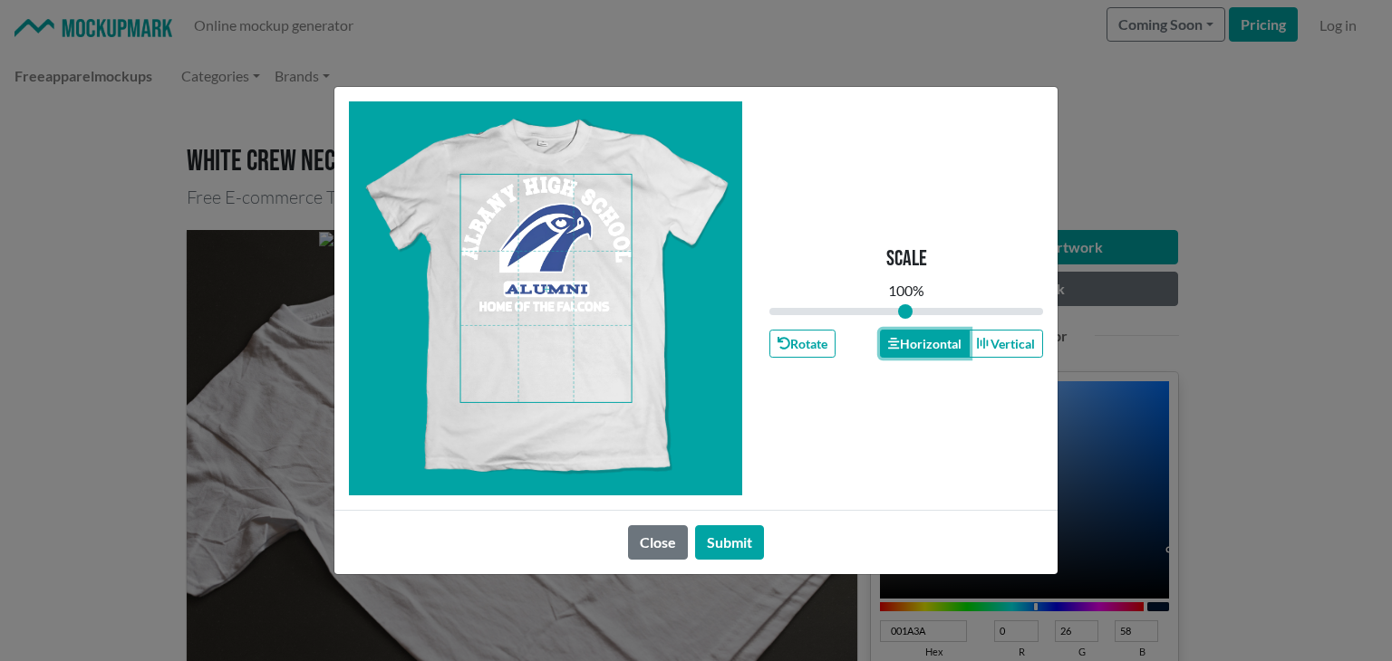
click at [942, 340] on button "Horizontal" at bounding box center [924, 344] width 89 height 28
click at [711, 539] on button "Submit" at bounding box center [729, 543] width 69 height 34
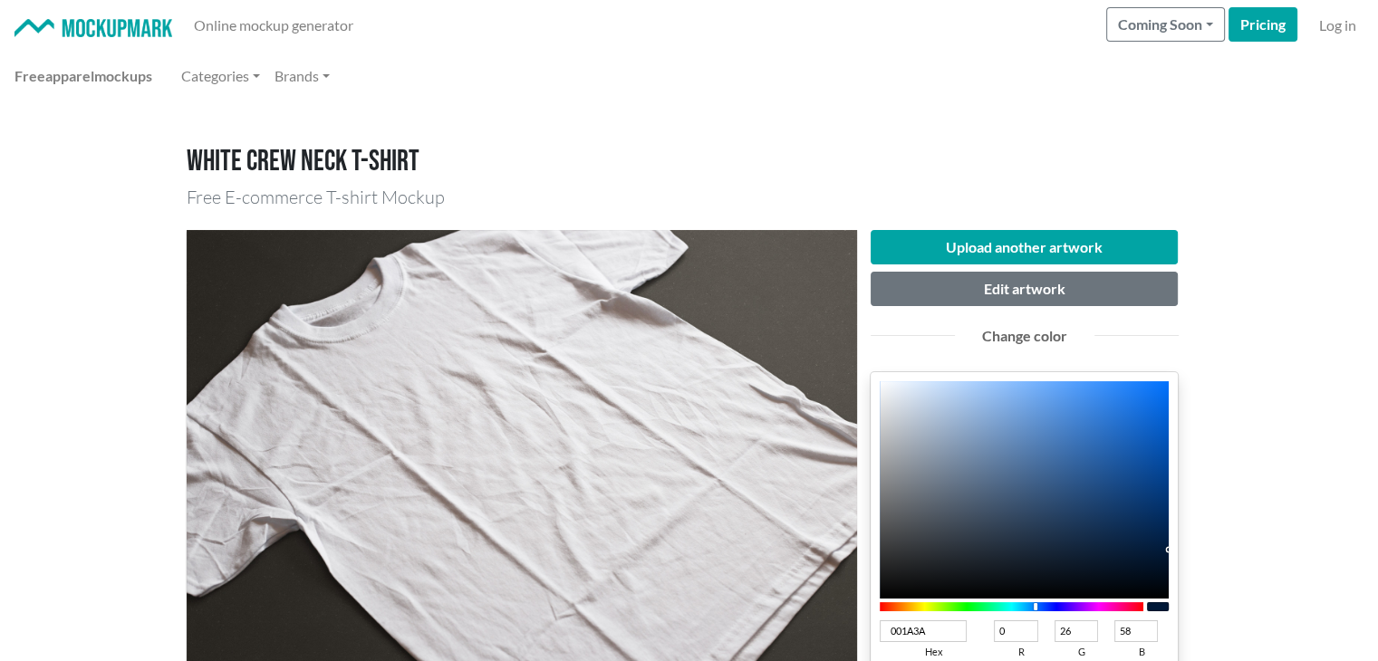
type input "0952AA"
type input "9"
type input "82"
type input "170"
click at [1153, 453] on div at bounding box center [1025, 489] width 290 height 217
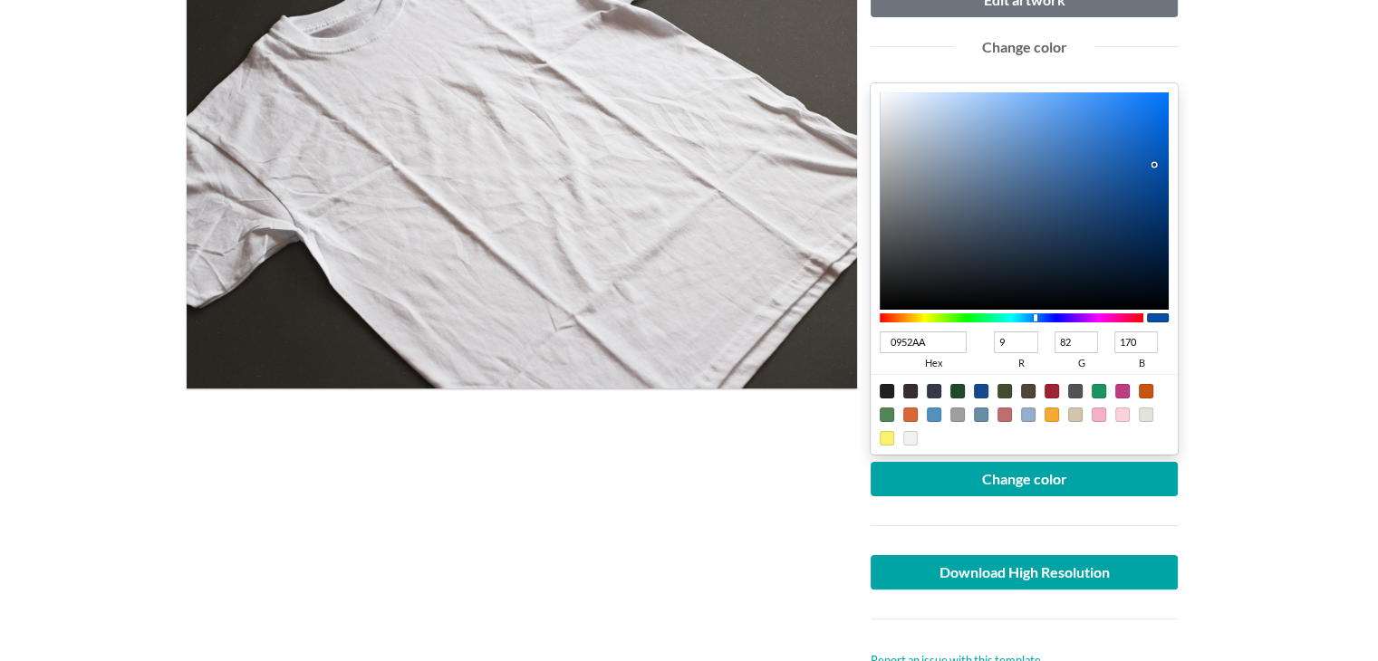
scroll to position [302, 0]
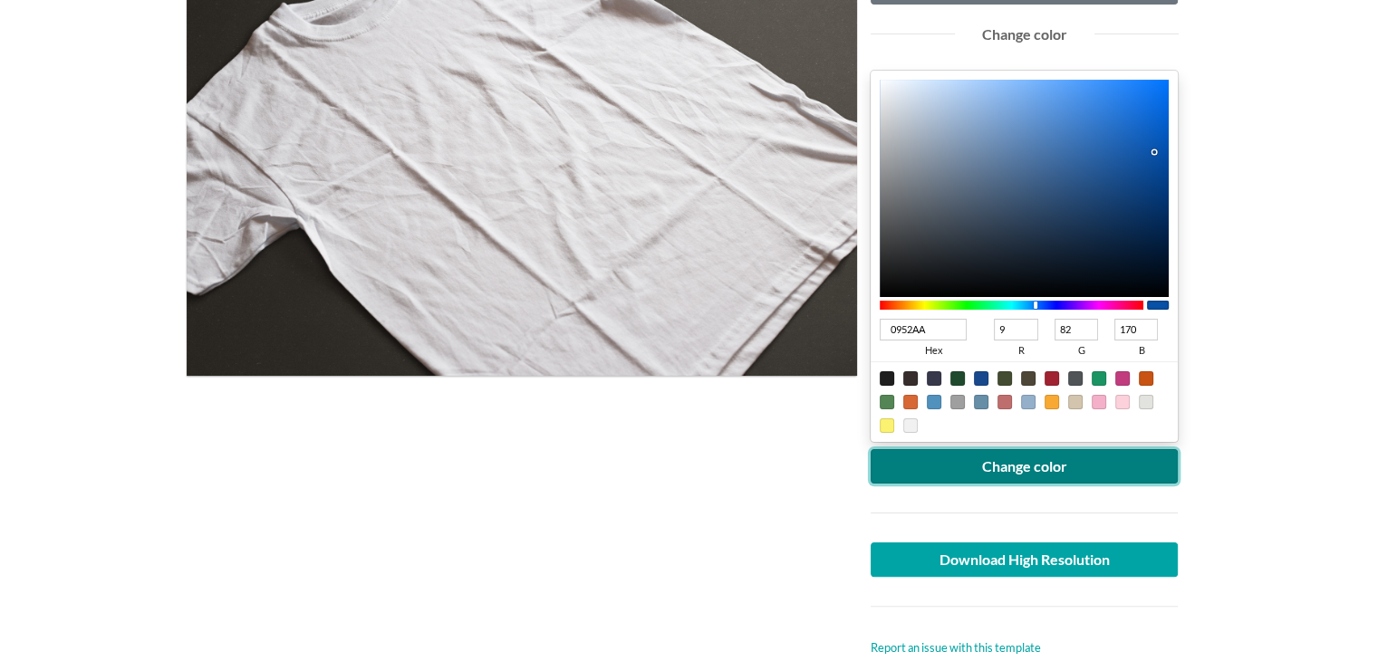
click at [1089, 461] on button "Change color" at bounding box center [1025, 466] width 308 height 34
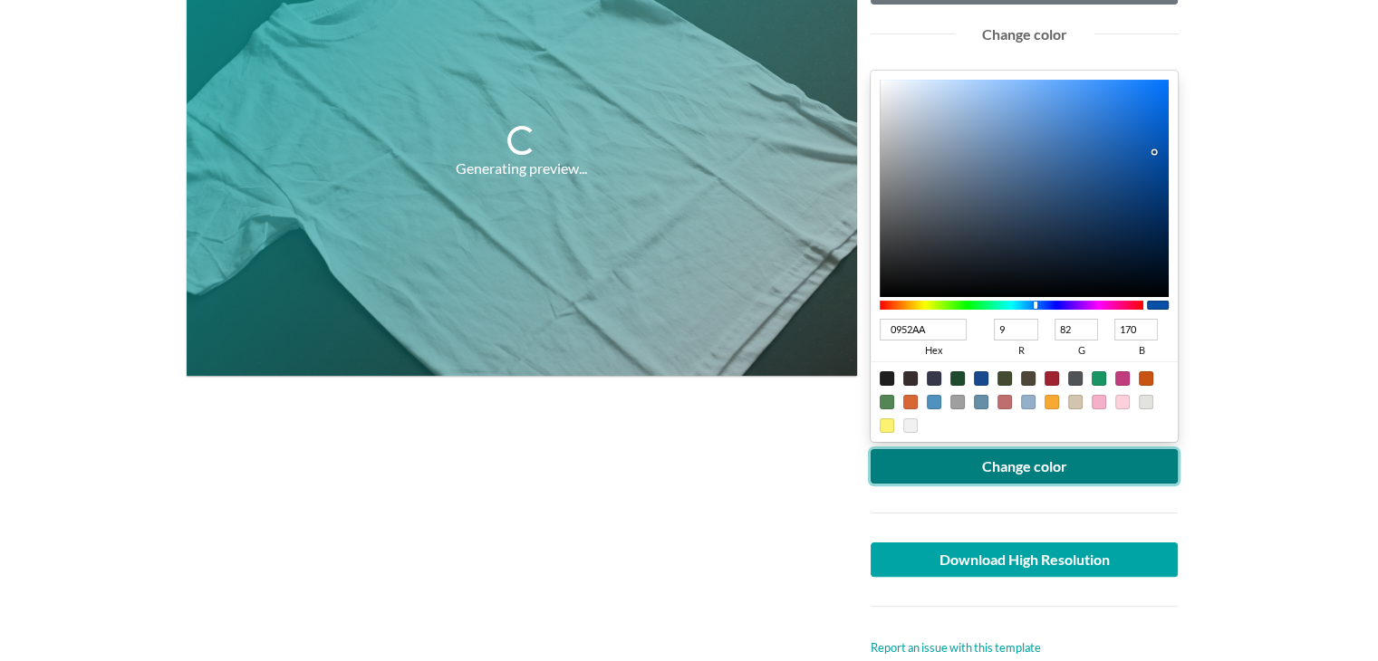
scroll to position [0, 0]
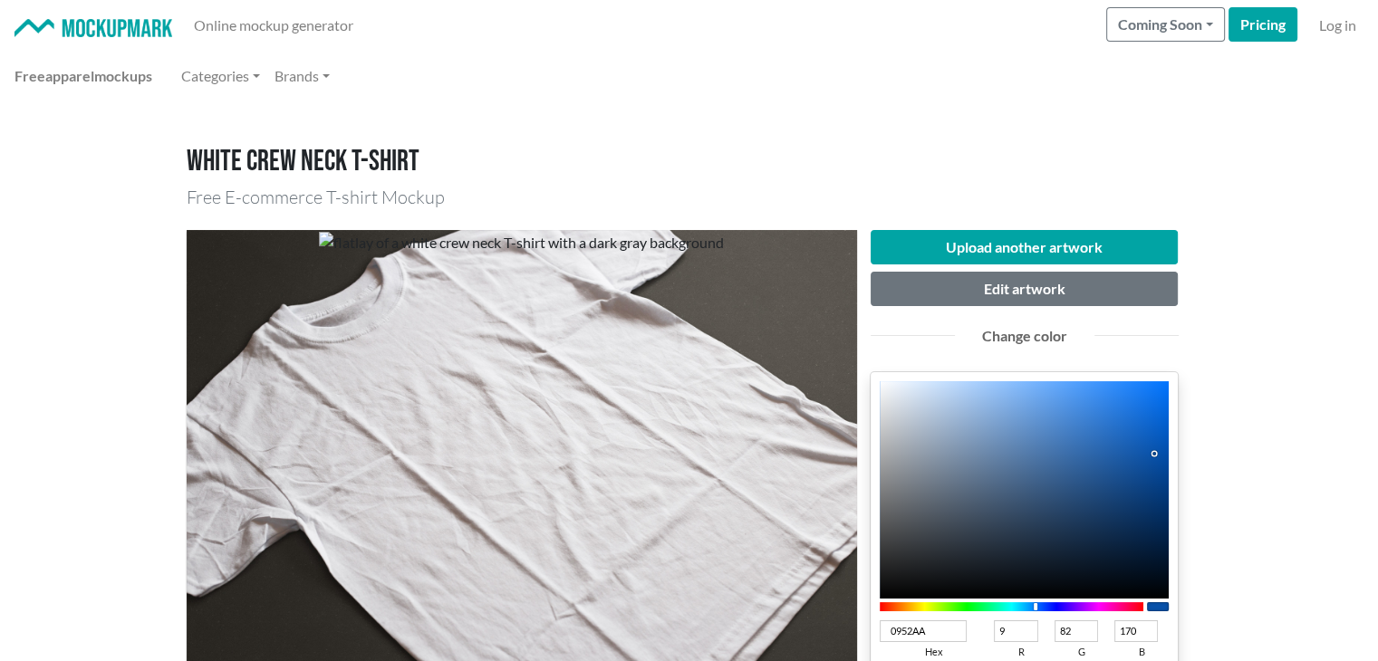
type input "044390"
type input "4"
type input "67"
type input "144"
type input "02408C"
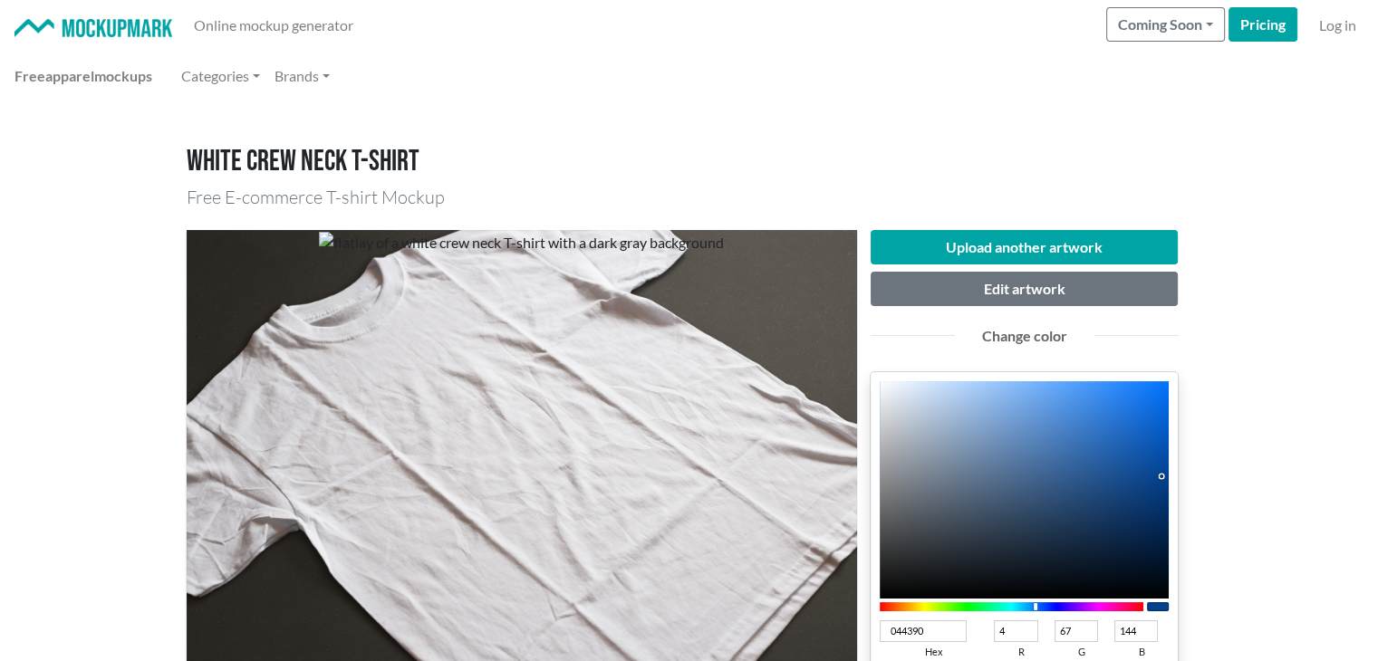
type input "2"
type input "64"
type input "140"
type input "003D87"
type input "0"
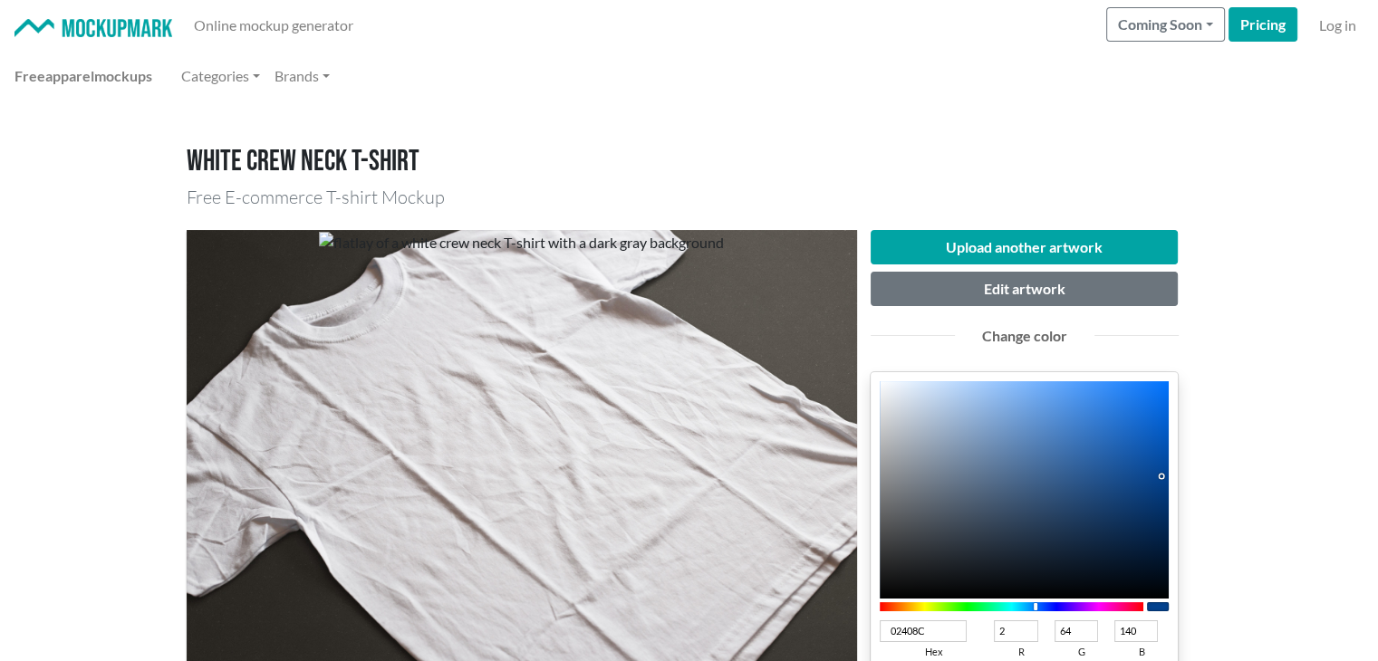
type input "61"
type input "135"
type input "003D86"
type input "134"
type input "003B81"
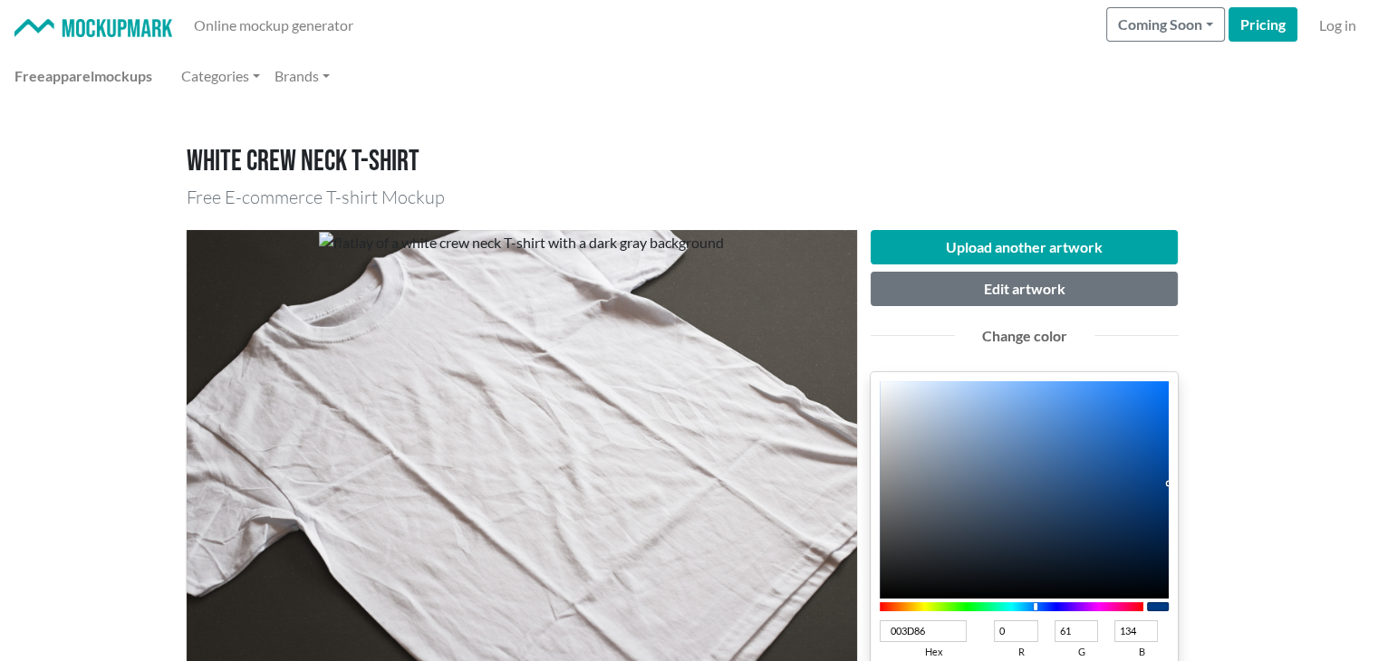
type input "59"
type input "129"
type input "003A7F"
type input "58"
type input "127"
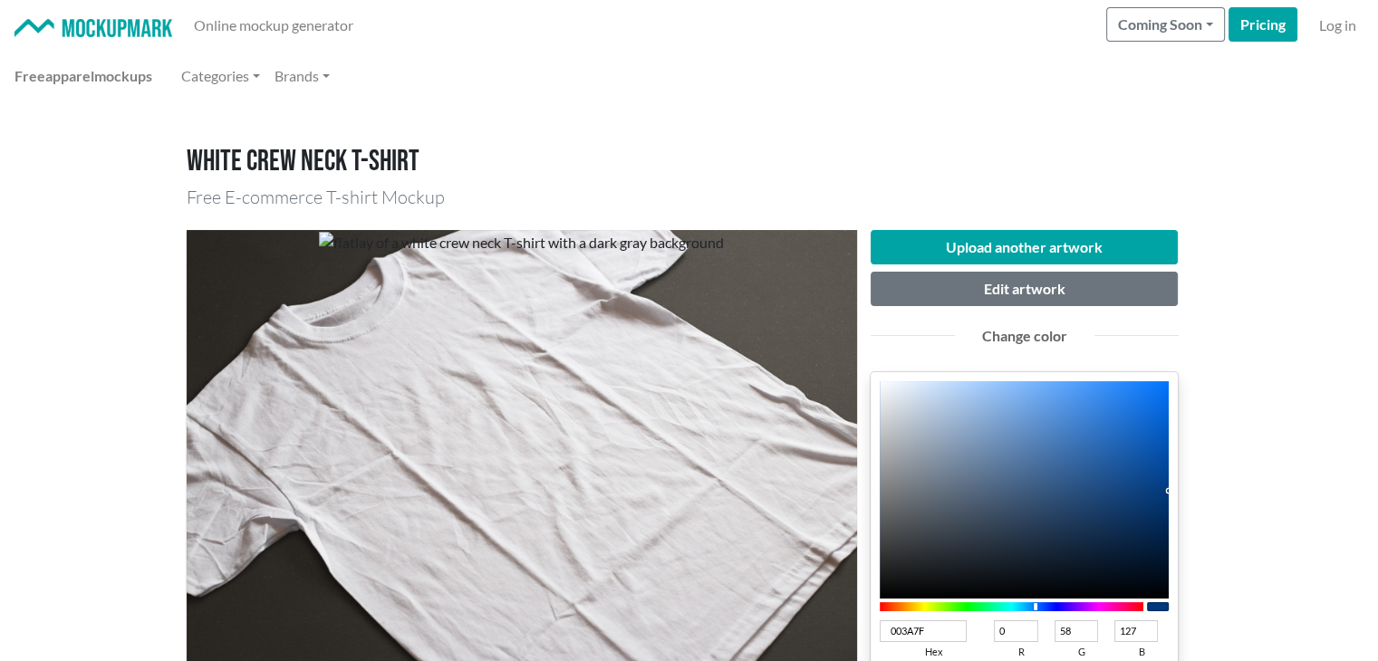
drag, startPoint x: 1162, startPoint y: 476, endPoint x: 1182, endPoint y: 490, distance: 24.6
click at [1182, 490] on div "Upload another artwork Edit artwork Change color 003A7F hex 0 r 58 g 127 b 100 …" at bounding box center [1024, 594] width 335 height 729
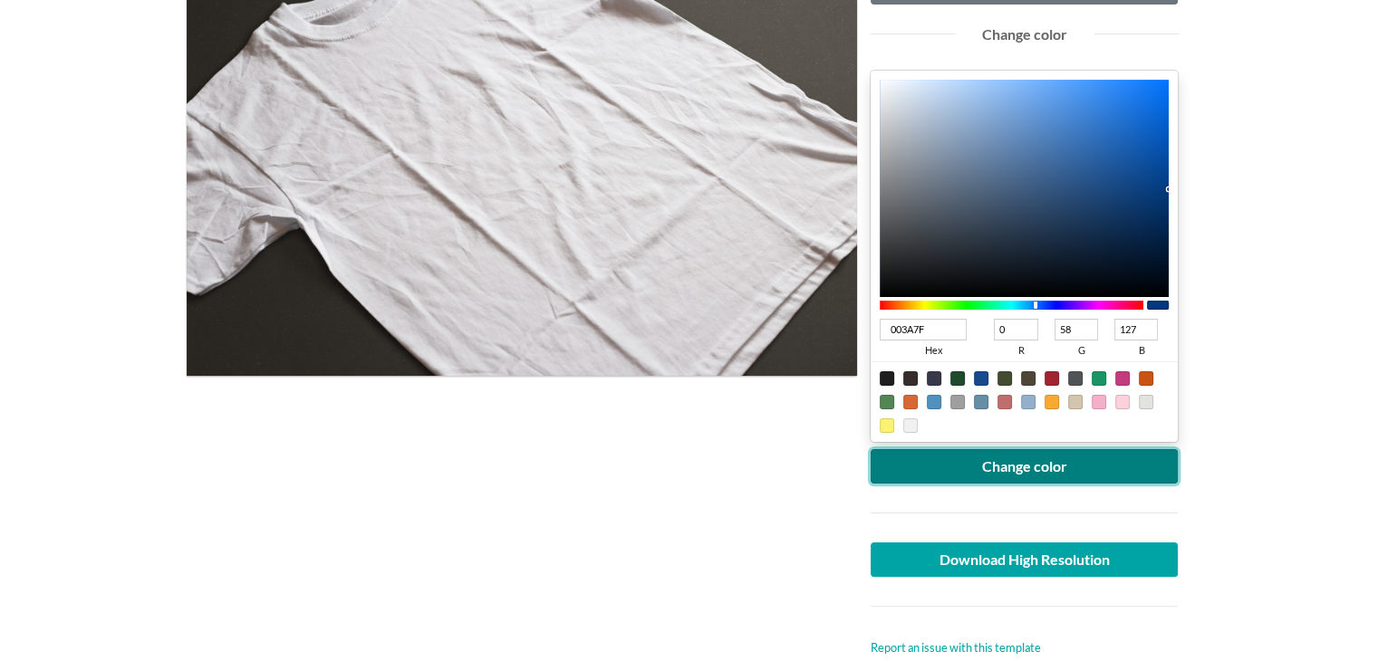
click at [1076, 472] on button "Change color" at bounding box center [1025, 466] width 308 height 34
click at [984, 470] on button "Change color" at bounding box center [1025, 466] width 308 height 34
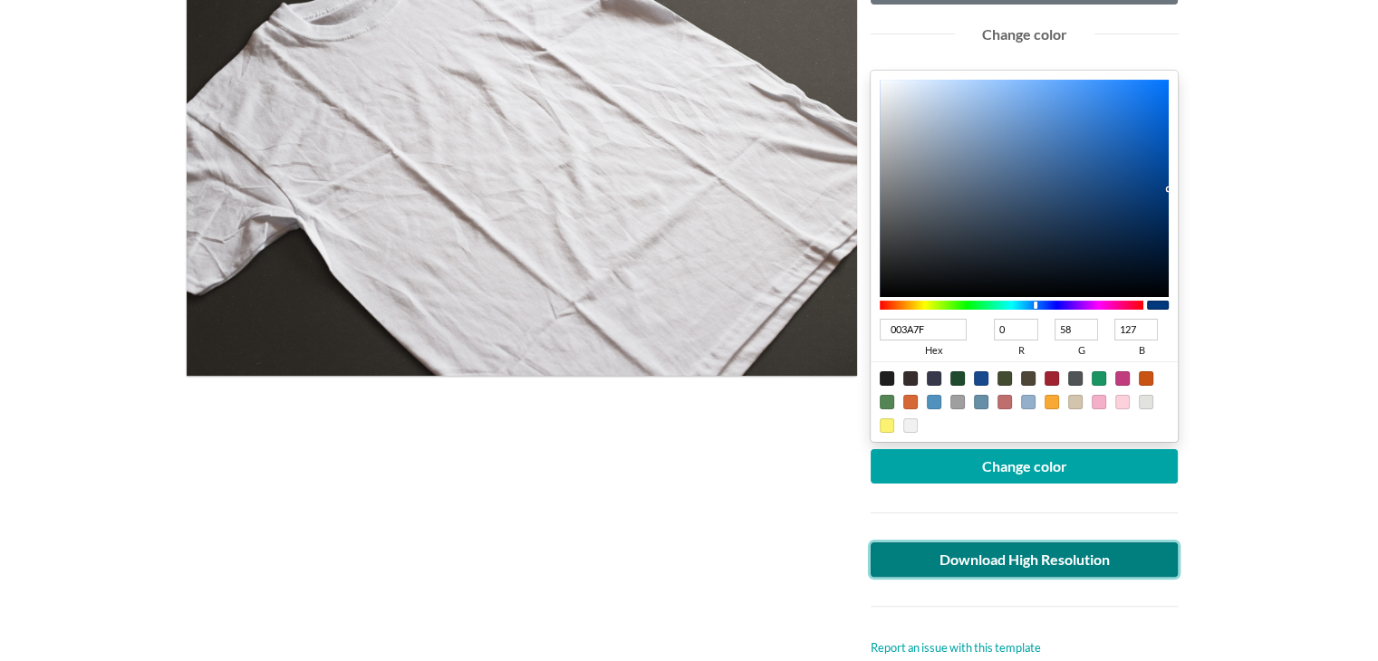
click at [993, 559] on link "Download High Resolution" at bounding box center [1025, 560] width 308 height 34
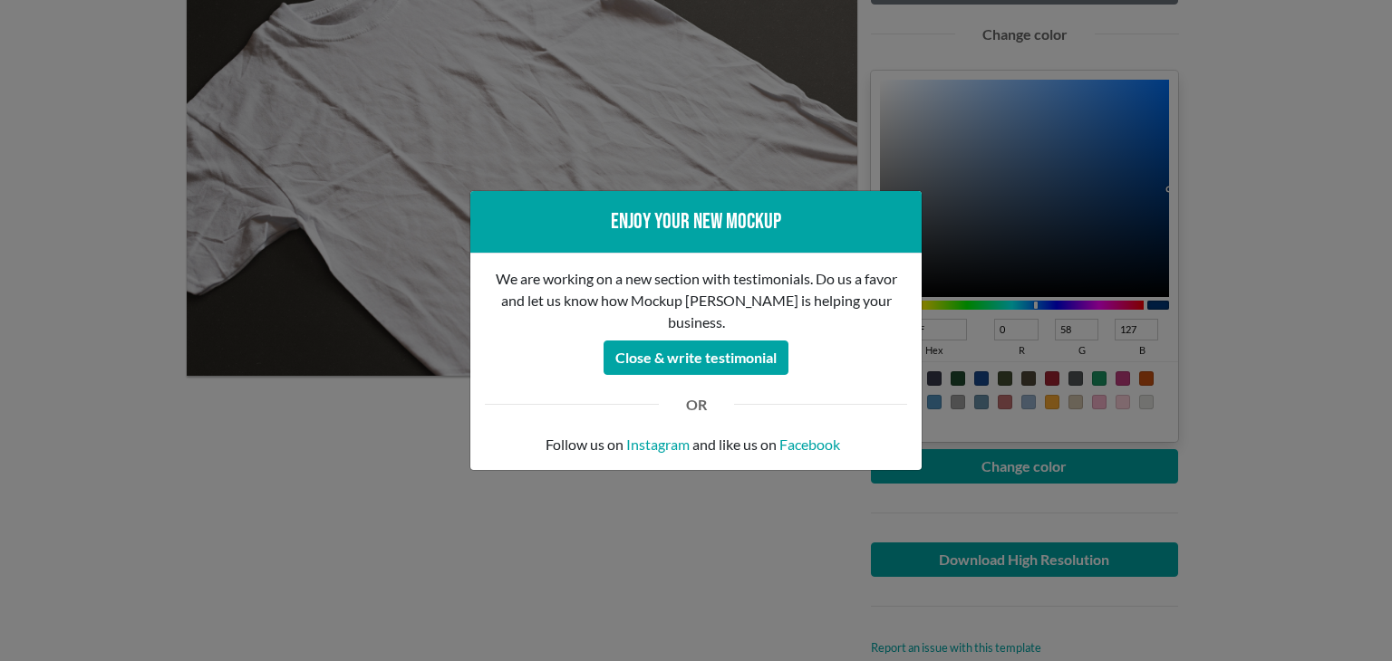
click at [120, 427] on div "Enjoy your new mockup We are working on a new section with testimonials. Do us …" at bounding box center [696, 330] width 1392 height 661
